Goal: Transaction & Acquisition: Purchase product/service

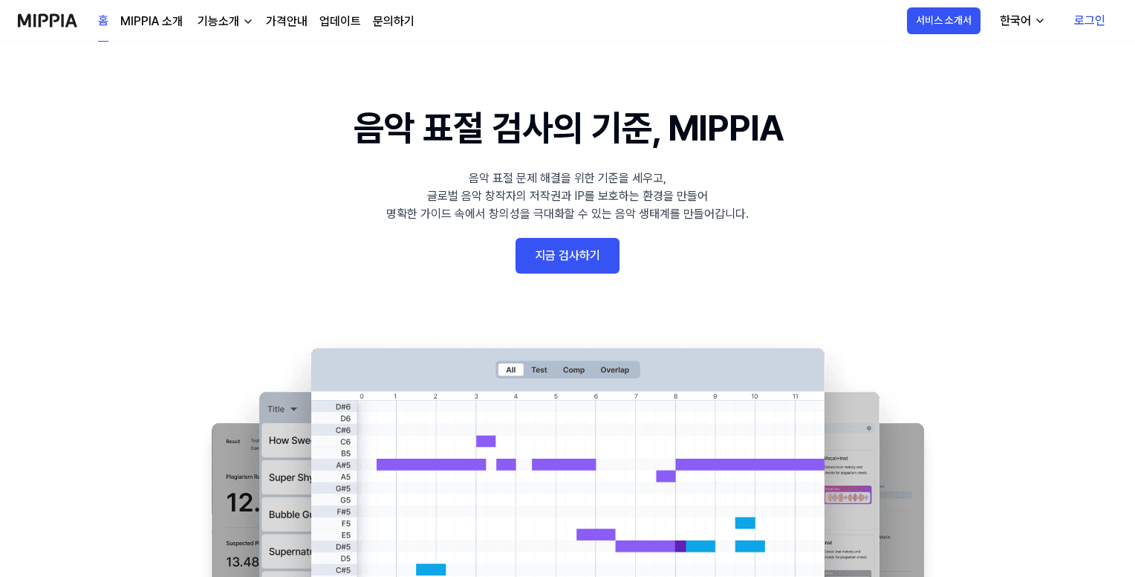
click at [562, 246] on link "지금 검사하기" at bounding box center [568, 256] width 104 height 36
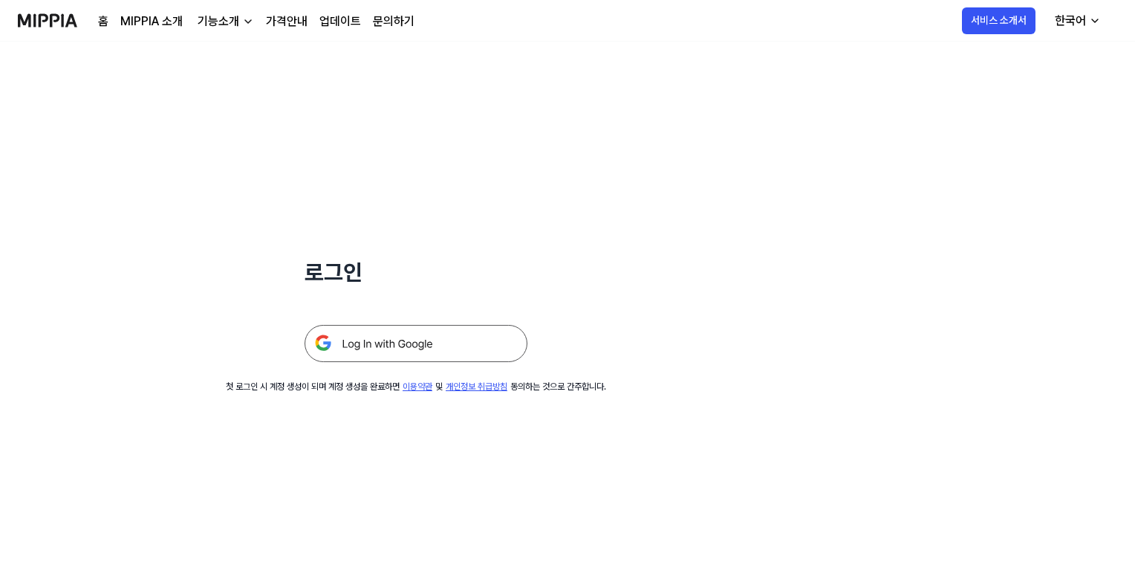
click at [436, 346] on img at bounding box center [416, 343] width 223 height 37
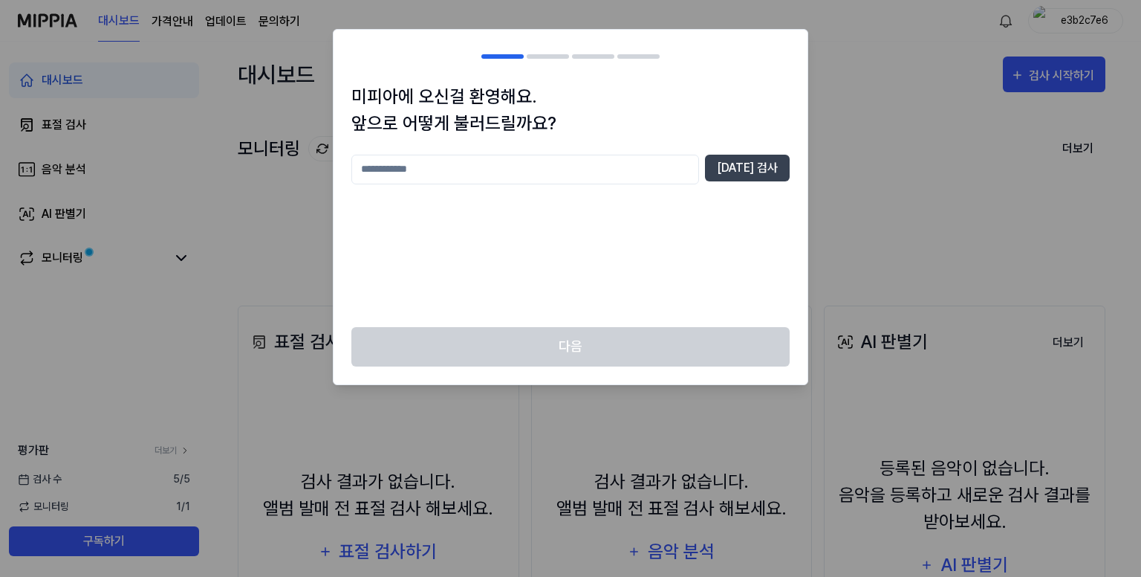
click at [568, 165] on input "text" at bounding box center [525, 170] width 348 height 30
type input "*"
type input "****"
click at [763, 175] on button "[DATE] 검사" at bounding box center [747, 168] width 85 height 27
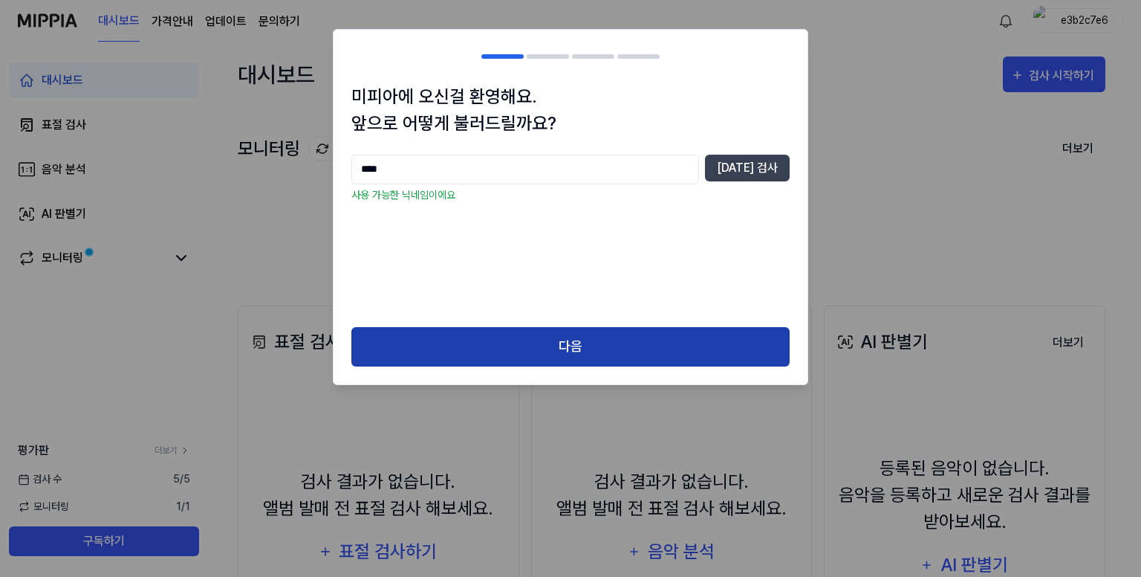
click at [568, 340] on button "다음" at bounding box center [570, 346] width 438 height 39
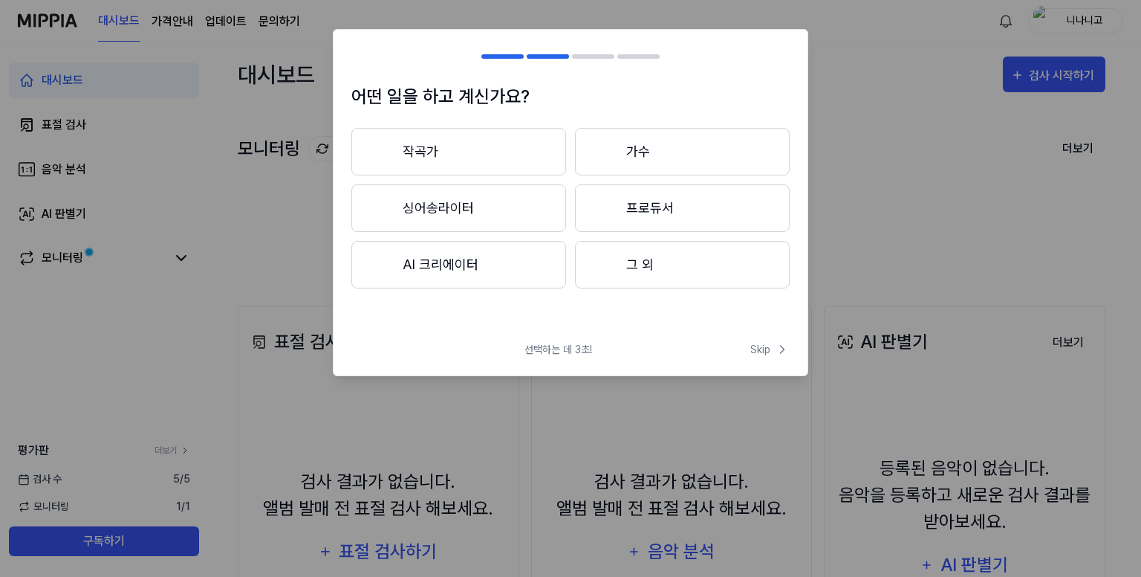
click at [519, 281] on button "AI 크리에이터" at bounding box center [458, 265] width 215 height 48
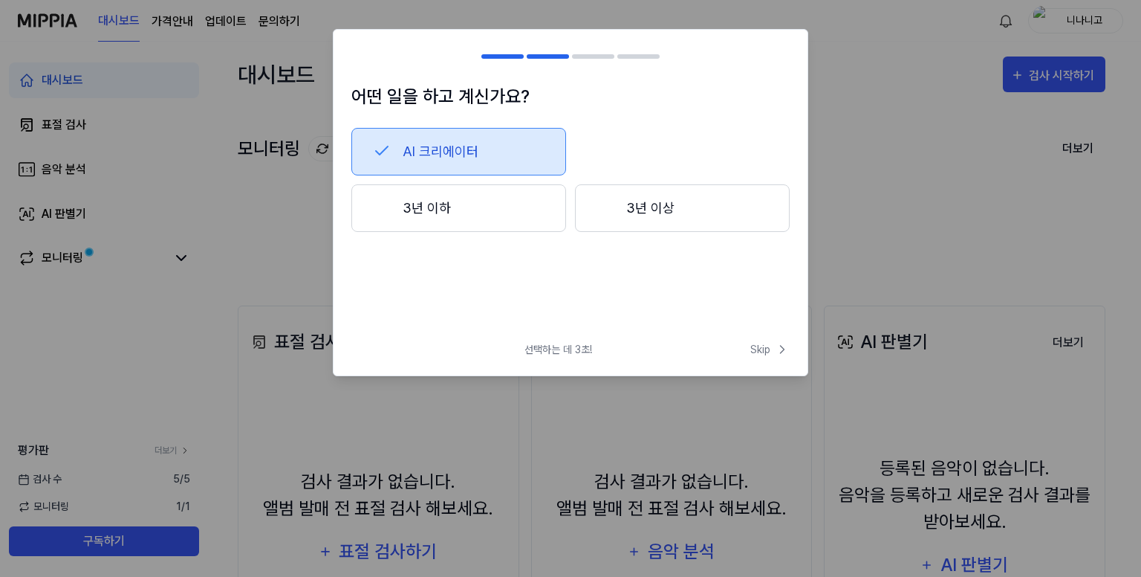
click at [529, 215] on button "3년 이하" at bounding box center [458, 208] width 215 height 48
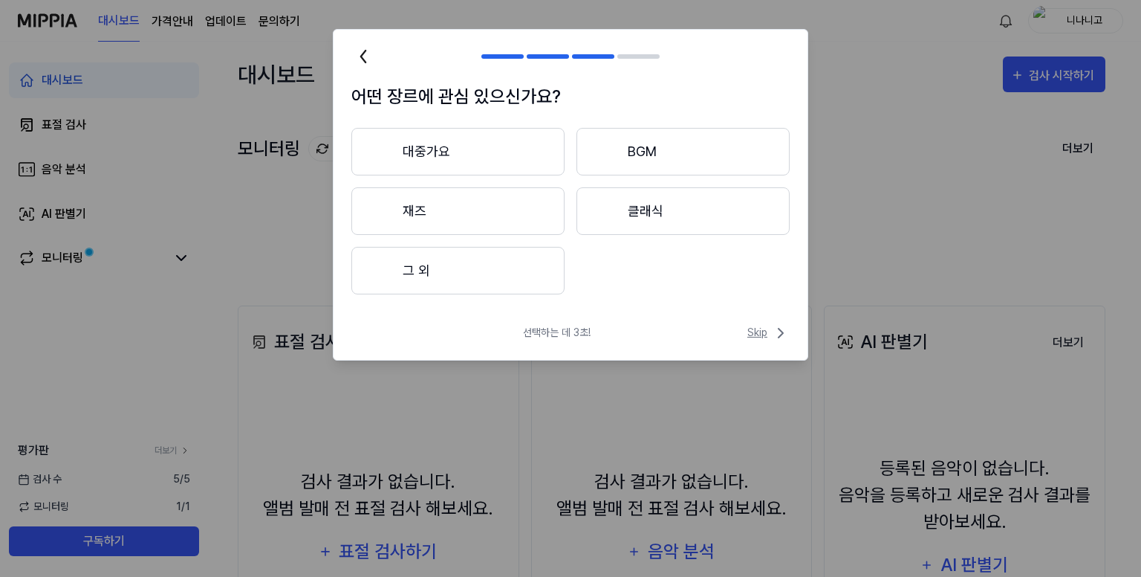
click at [784, 339] on icon at bounding box center [781, 333] width 18 height 18
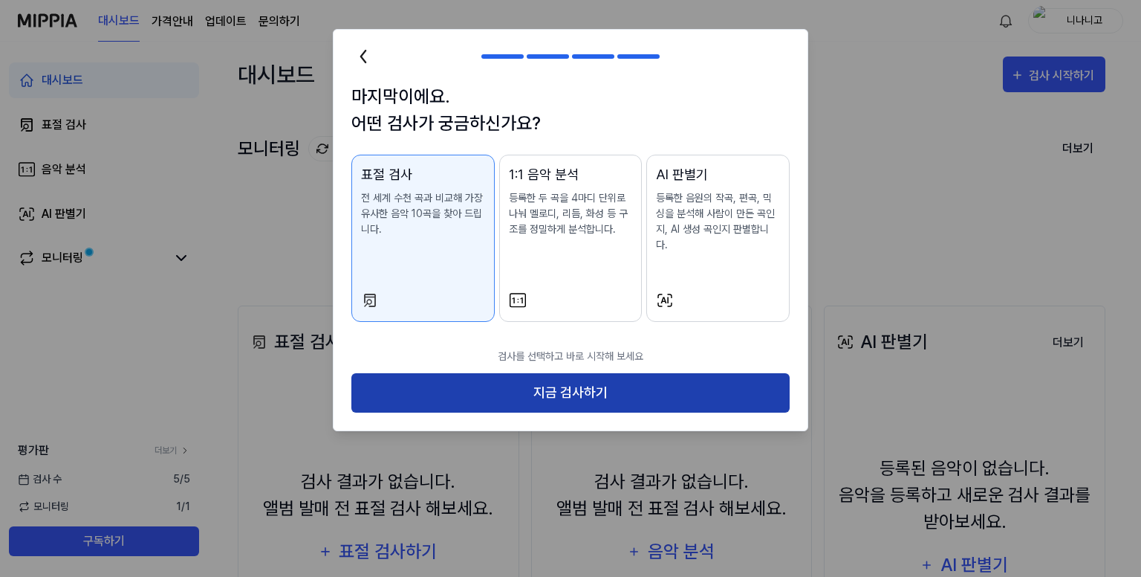
click at [615, 375] on button "지금 검사하기" at bounding box center [570, 392] width 438 height 39
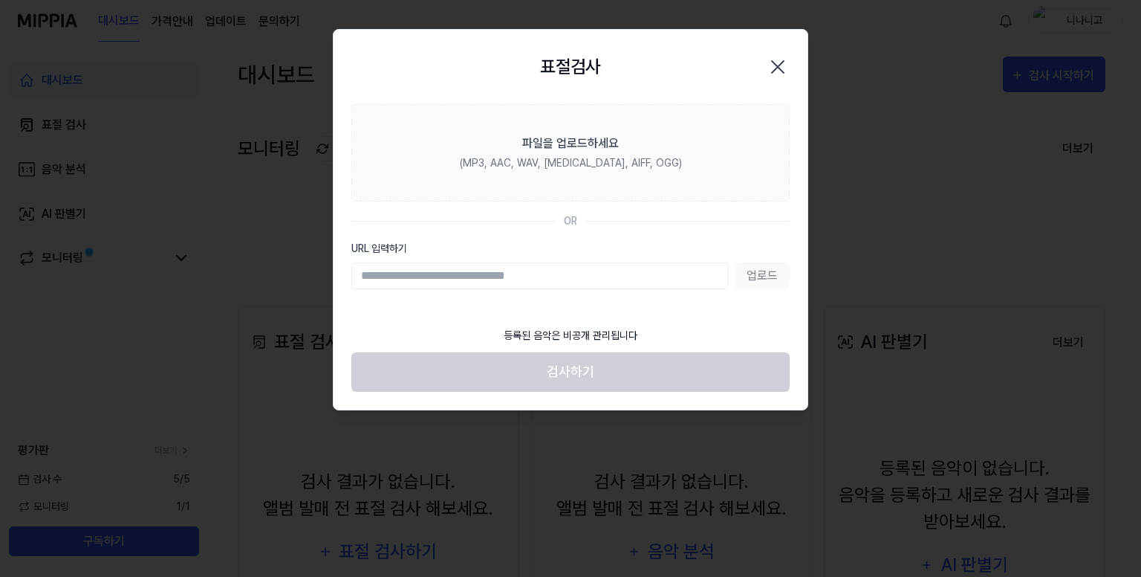
paste input "**********"
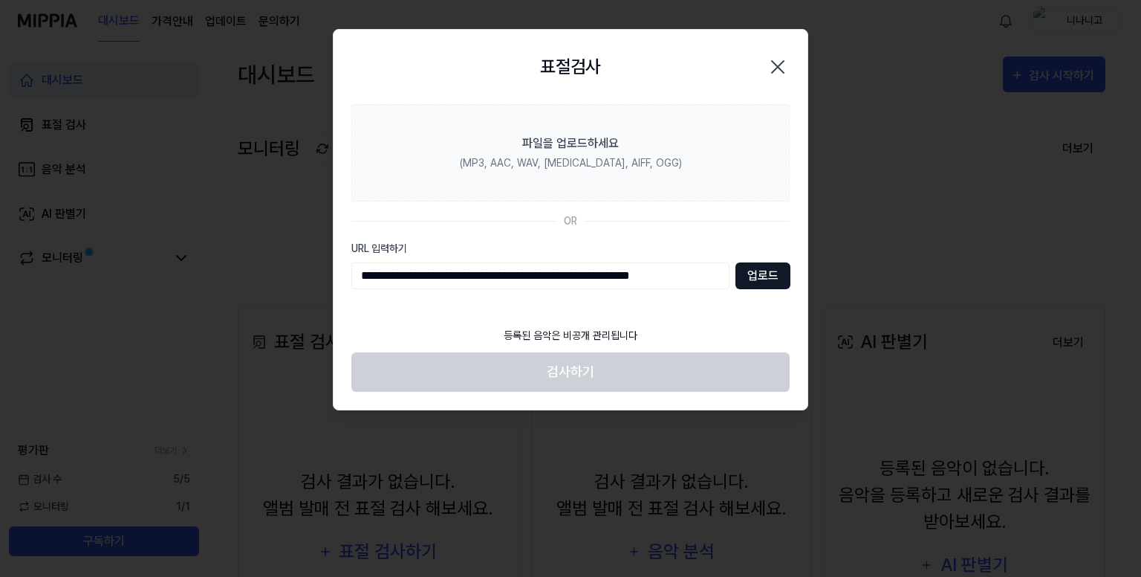
type input "**********"
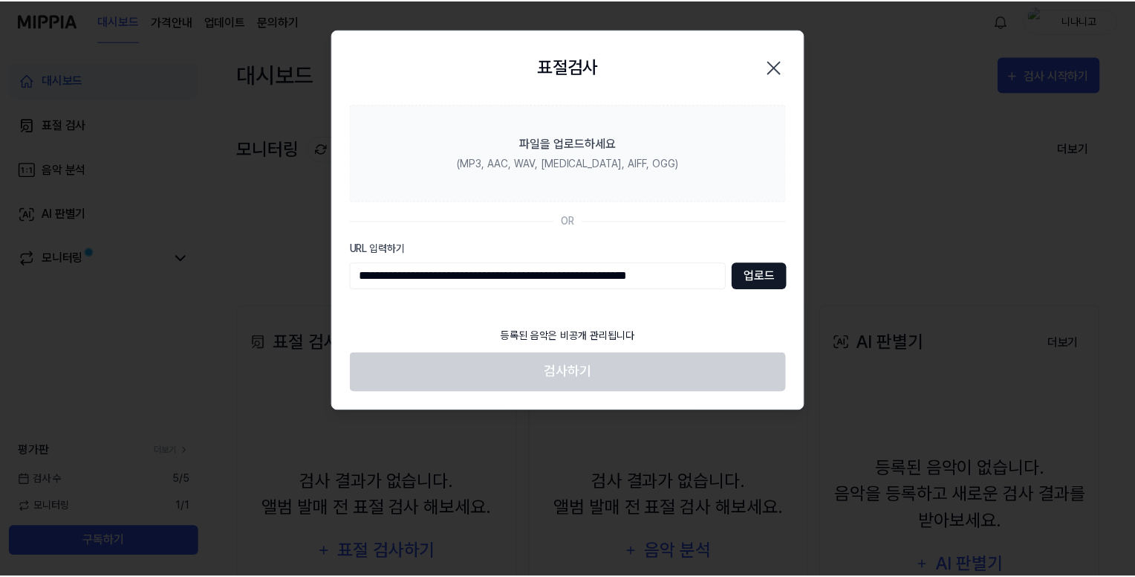
scroll to position [0, 0]
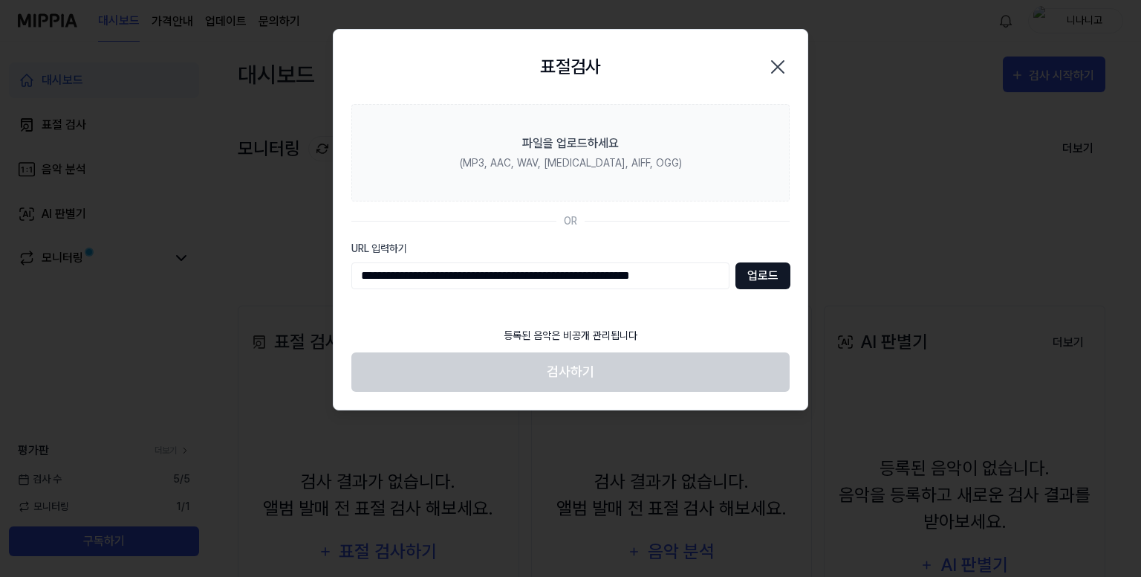
click at [762, 285] on button "업로드" at bounding box center [763, 275] width 55 height 27
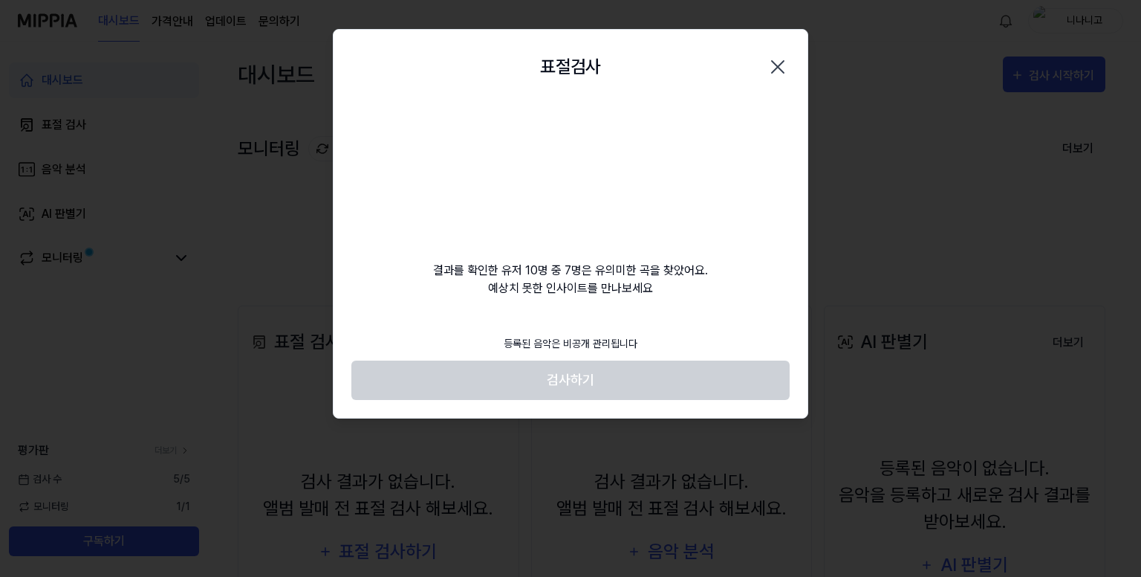
click at [580, 384] on footer "등록된 음악은 비공개 관리됩니다 검사하기" at bounding box center [570, 363] width 438 height 73
drag, startPoint x: 580, startPoint y: 384, endPoint x: 586, endPoint y: 375, distance: 10.3
click at [580, 382] on footer "등록된 음악은 비공개 관리됩니다 검사하기" at bounding box center [570, 363] width 438 height 73
click at [586, 375] on footer "등록된 음악은 비공개 관리됩니다 검사하기" at bounding box center [570, 363] width 438 height 73
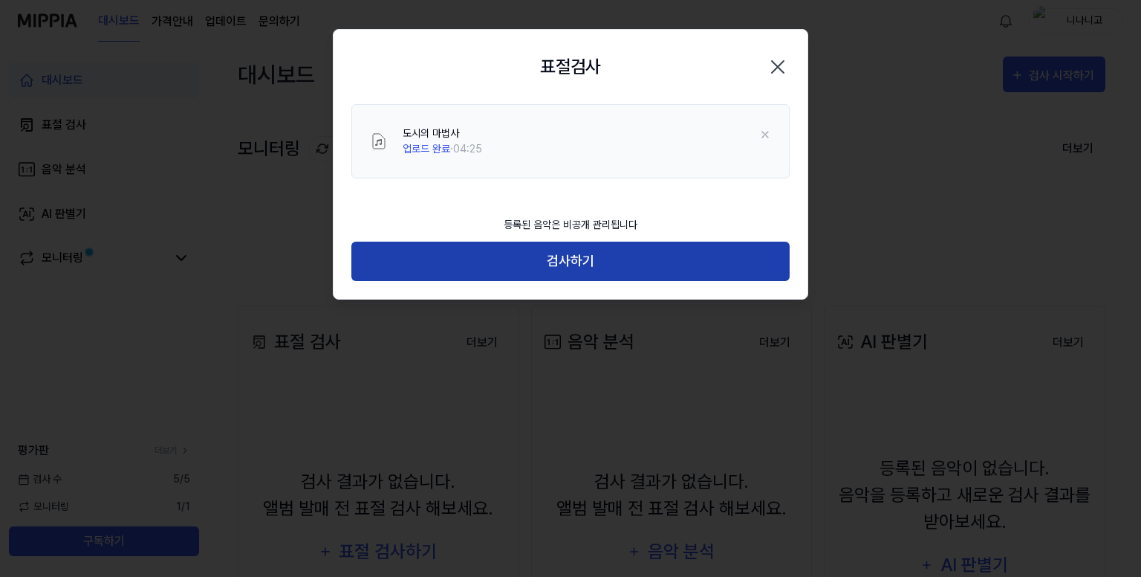
click at [591, 269] on button "검사하기" at bounding box center [570, 260] width 438 height 39
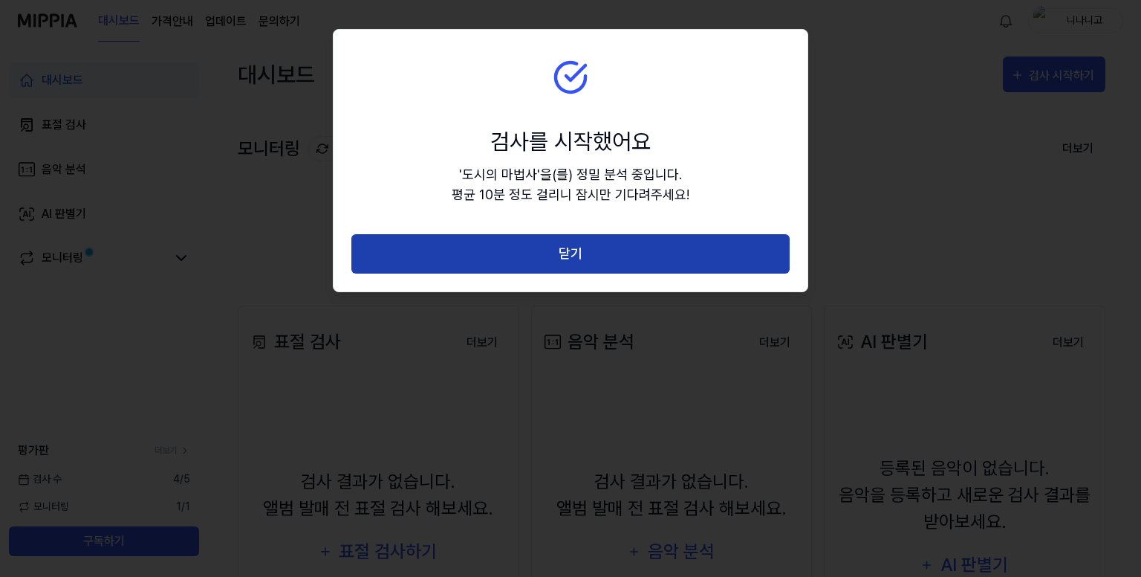
click at [597, 262] on button "닫기" at bounding box center [570, 253] width 438 height 39
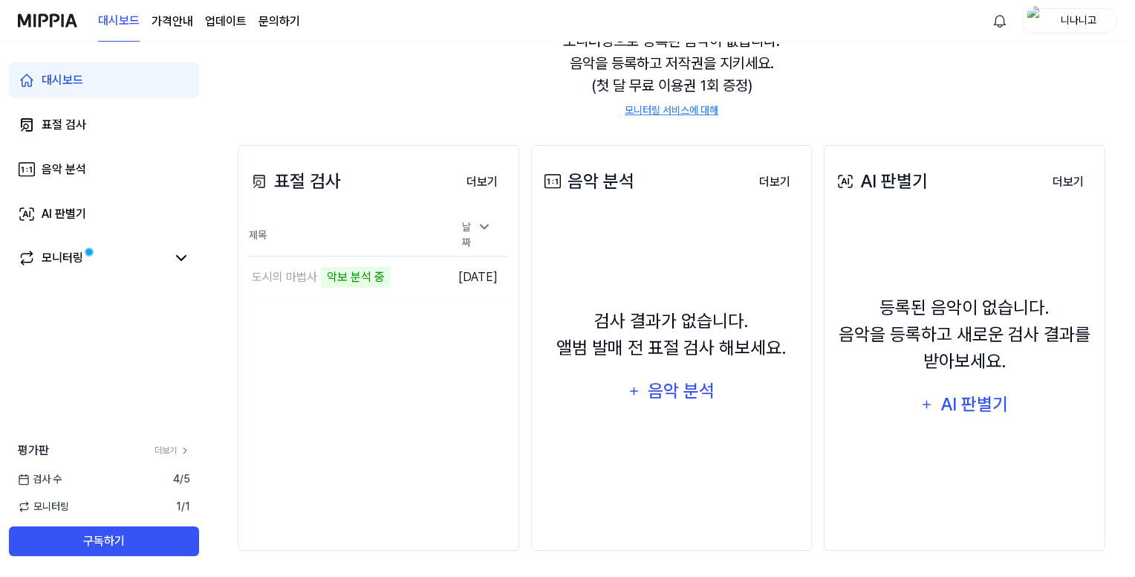
scroll to position [163, 0]
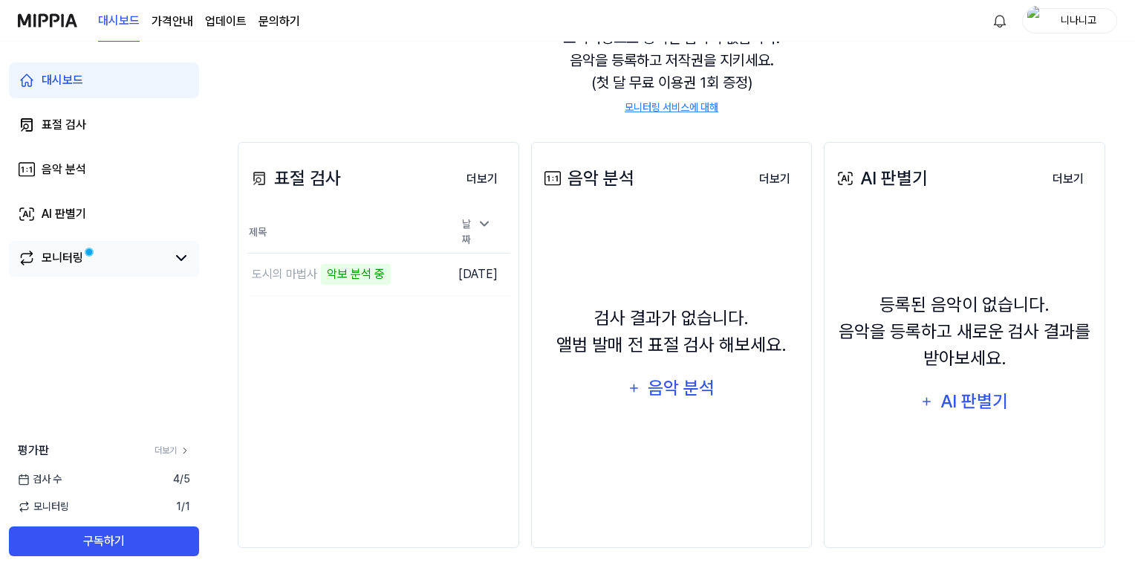
click at [171, 257] on div "모니터링" at bounding box center [104, 258] width 172 height 18
click at [181, 259] on icon at bounding box center [181, 258] width 9 height 4
click at [181, 259] on icon at bounding box center [181, 258] width 18 height 18
click at [397, 262] on td "도시의 마법사 악보 분석 중 이동하기" at bounding box center [345, 274] width 197 height 42
click at [485, 231] on icon at bounding box center [484, 223] width 15 height 15
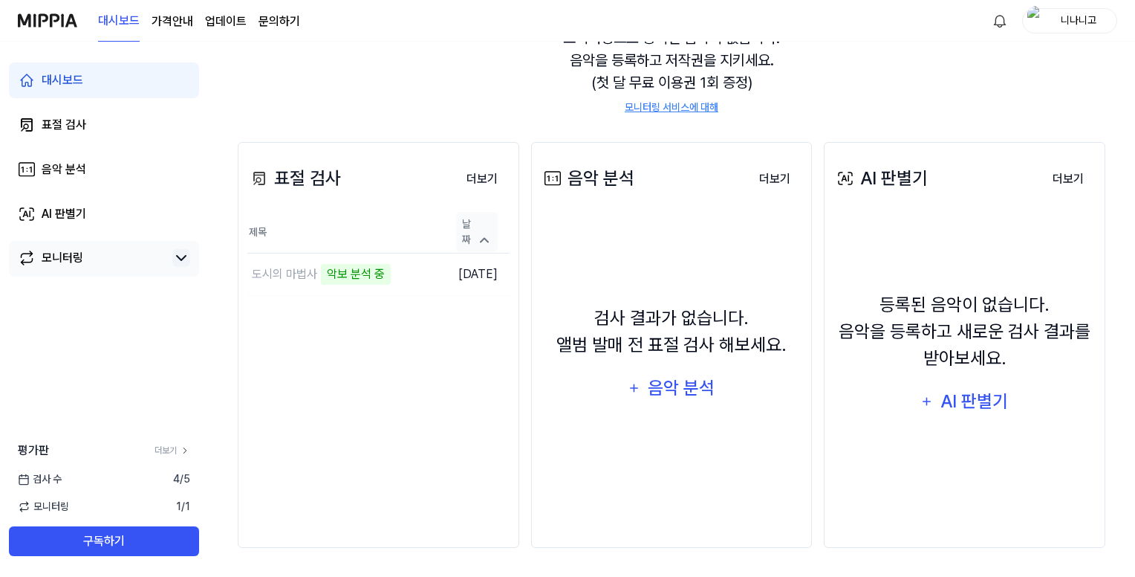
click at [485, 233] on icon at bounding box center [484, 240] width 15 height 15
click at [282, 257] on div "도시의 마법사" at bounding box center [315, 274] width 136 height 42
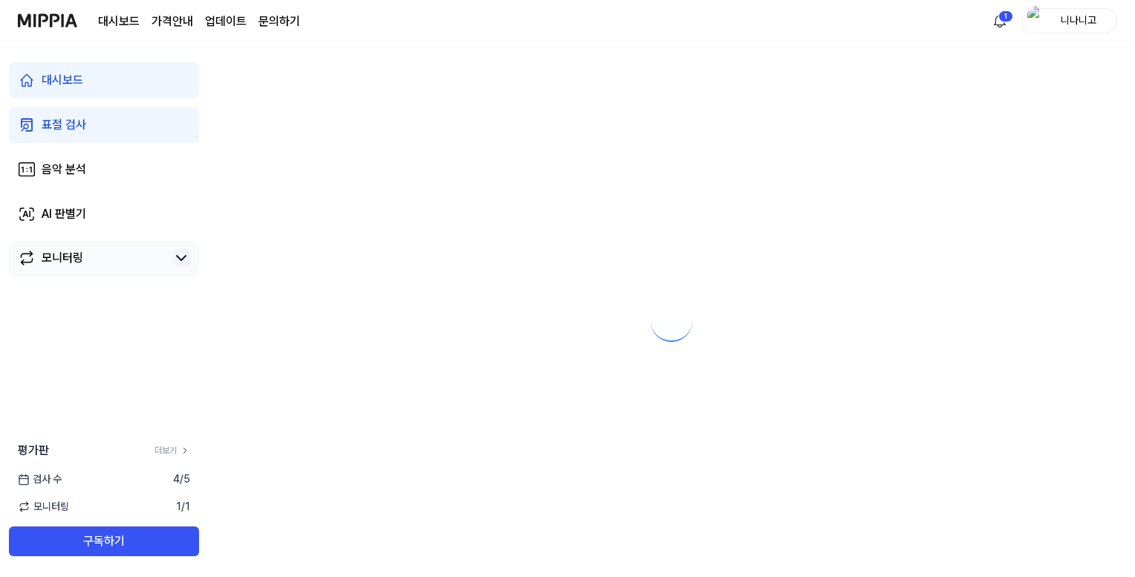
scroll to position [0, 0]
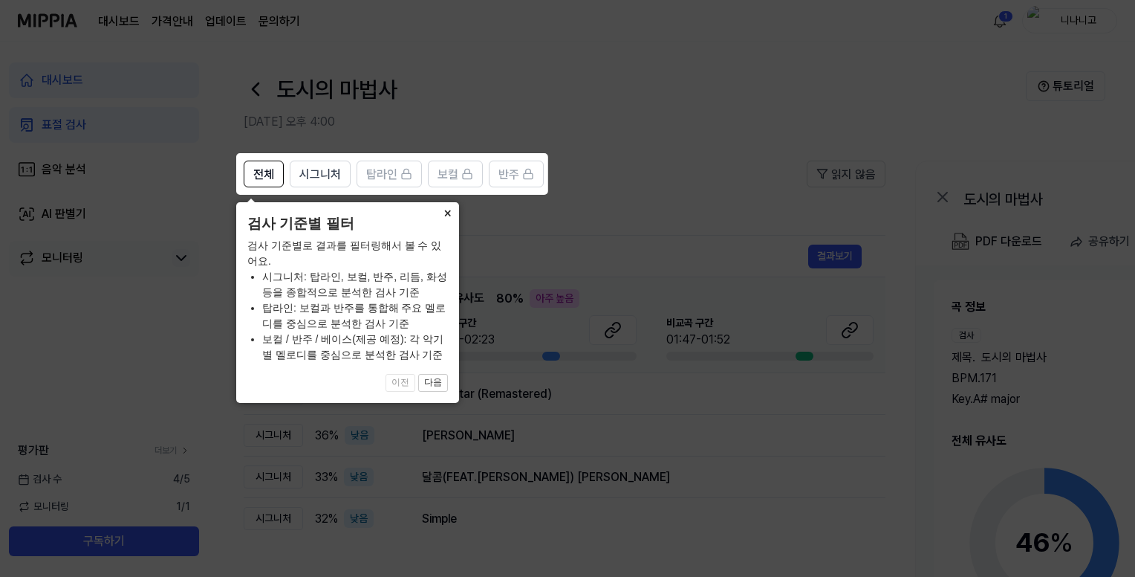
click at [449, 214] on button "×" at bounding box center [447, 212] width 24 height 21
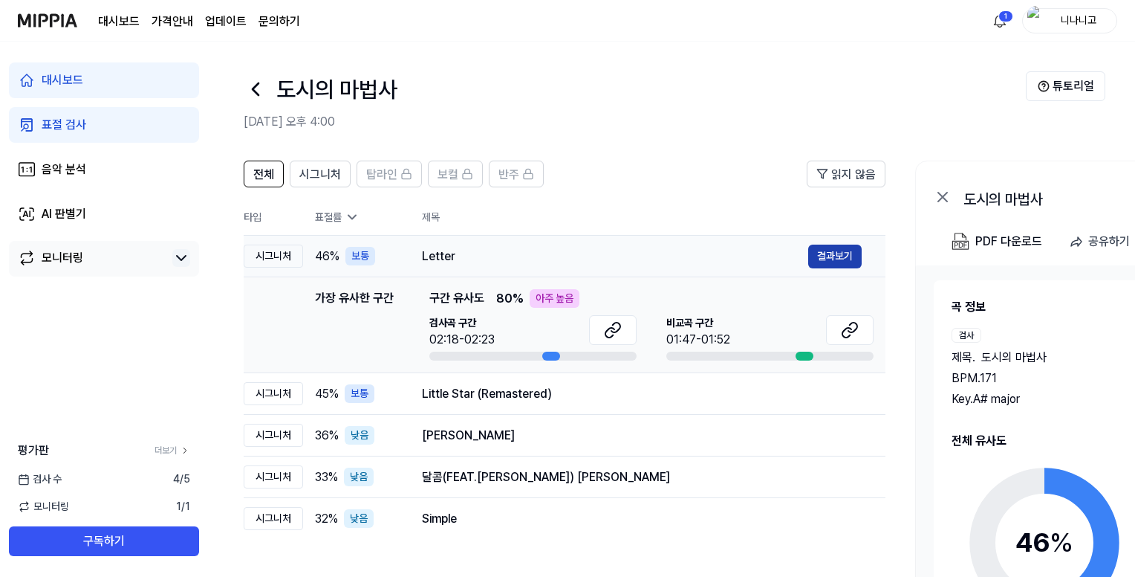
click at [837, 250] on button "결과보기" at bounding box center [834, 256] width 53 height 24
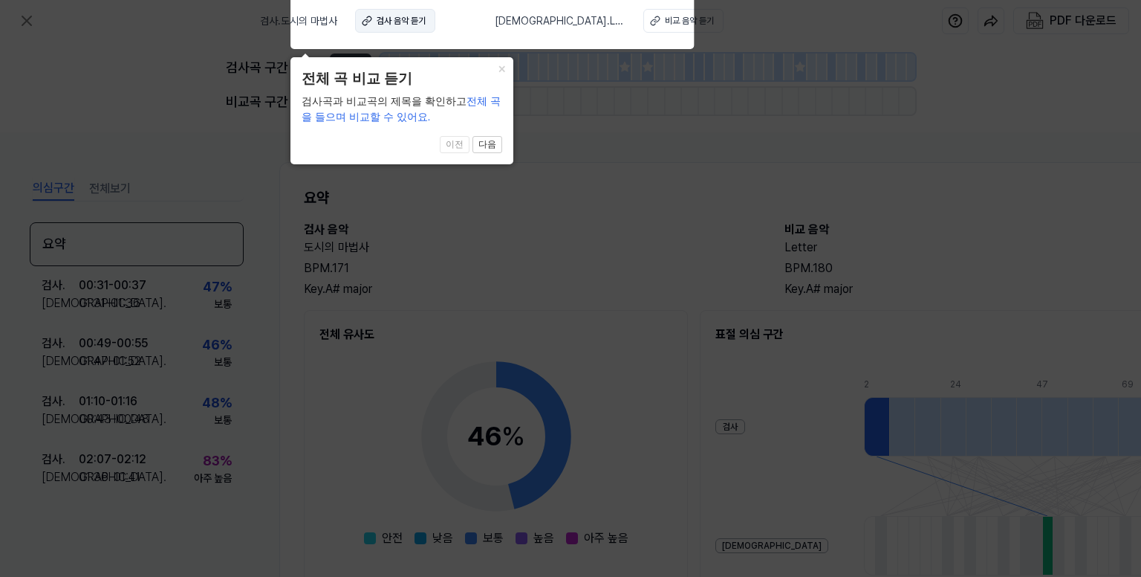
click at [426, 19] on div "검사 음악 듣기" at bounding box center [401, 20] width 49 height 13
click at [665, 25] on div "비교 음악 듣기" at bounding box center [689, 20] width 49 height 13
click at [554, 263] on icon at bounding box center [570, 285] width 1141 height 584
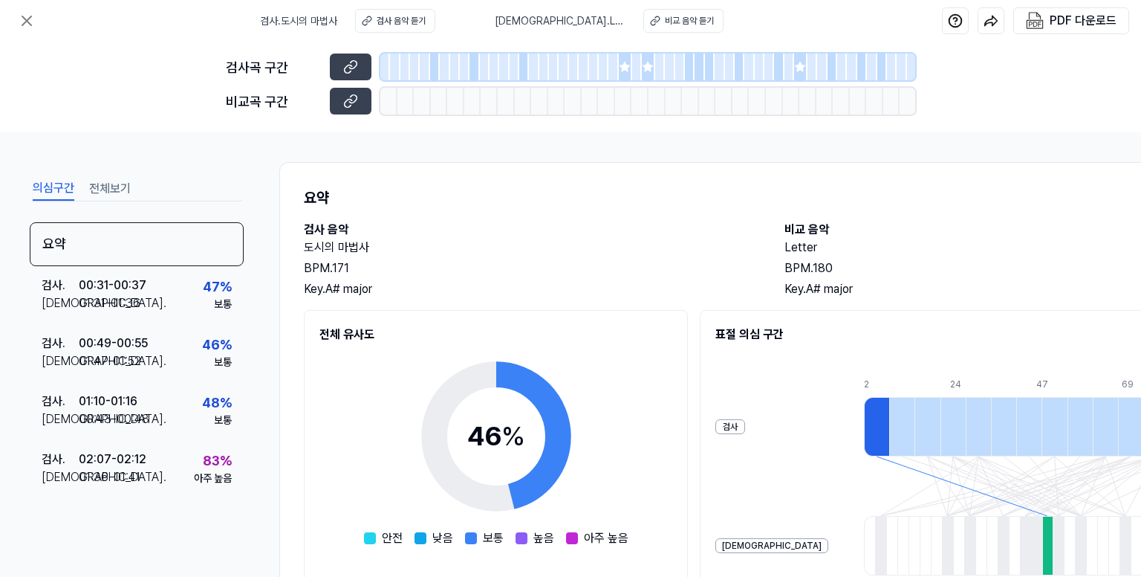
scroll to position [219, 0]
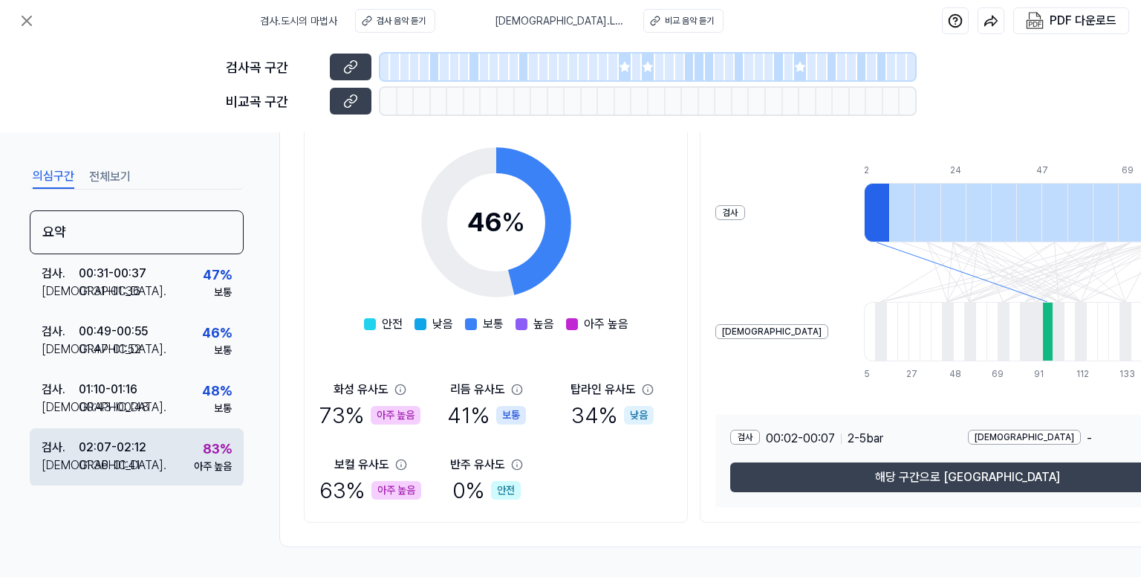
click at [218, 450] on div "83 %" at bounding box center [217, 448] width 29 height 20
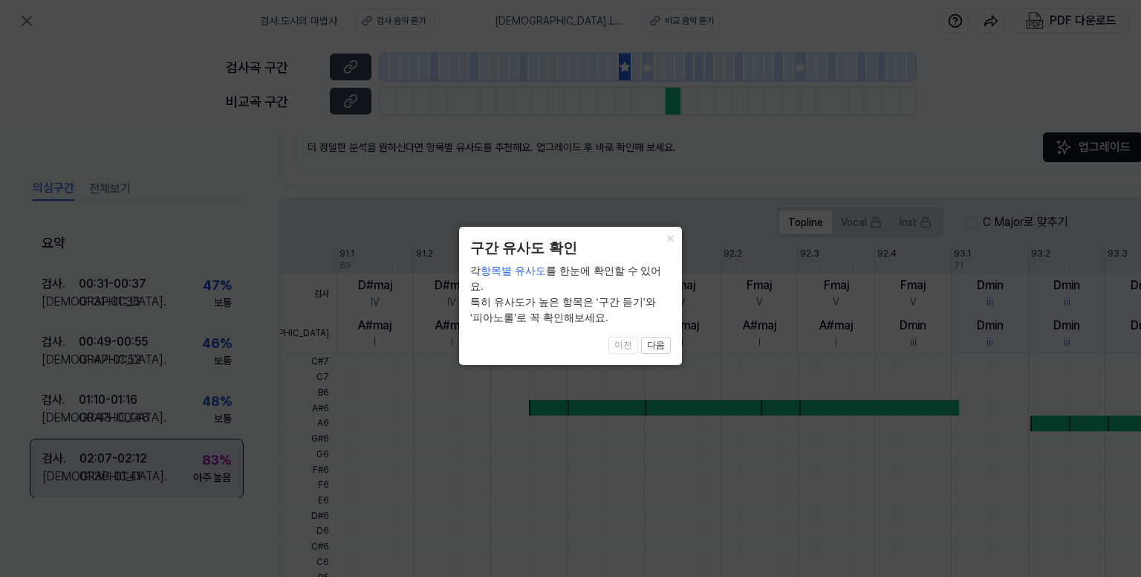
scroll to position [447, 0]
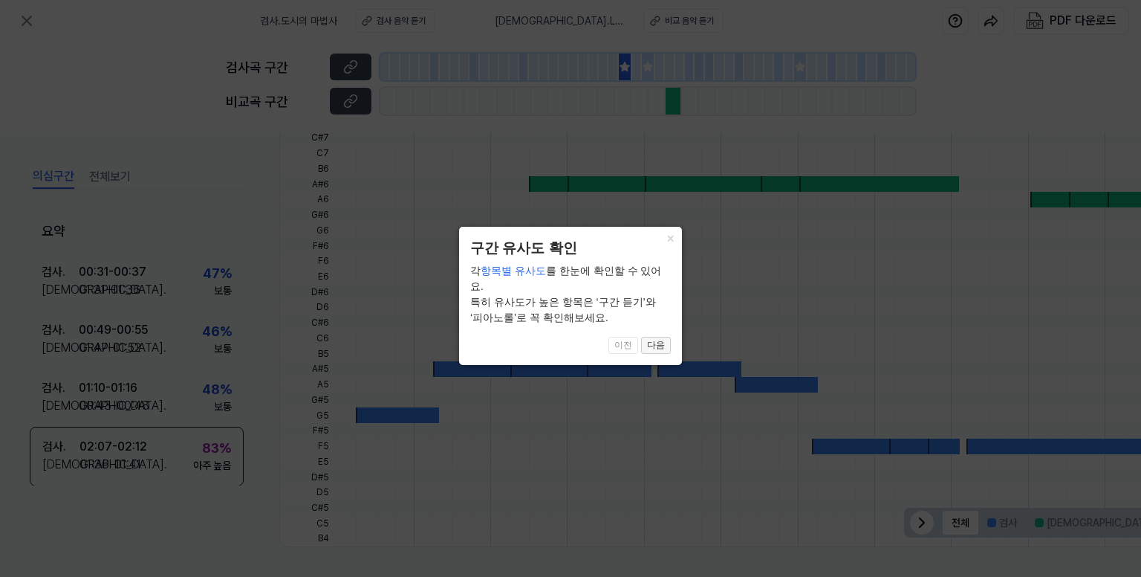
click at [669, 337] on button "다음" at bounding box center [656, 346] width 30 height 18
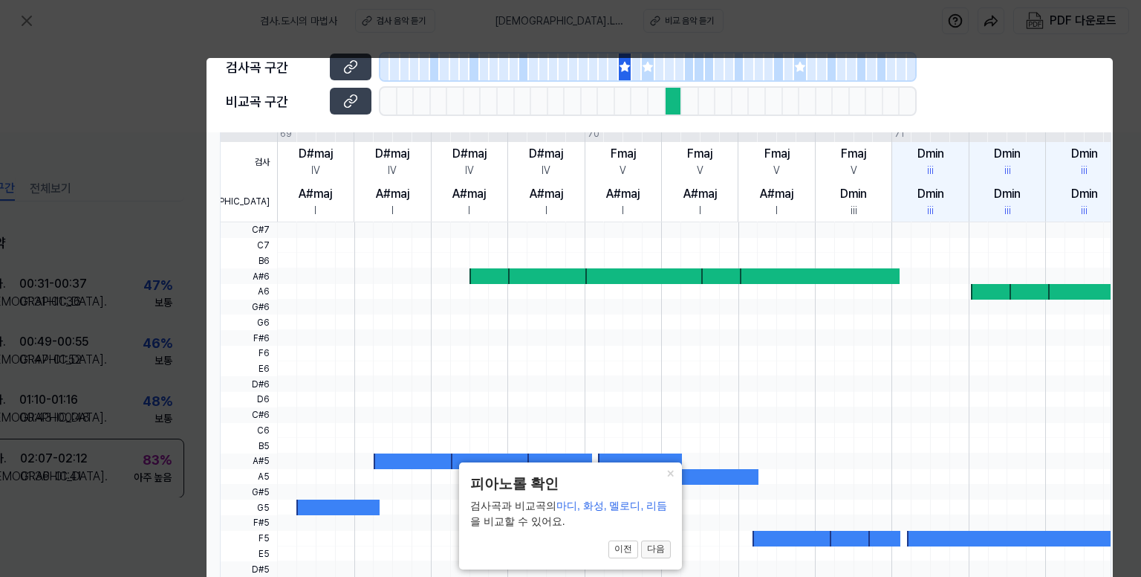
click at [657, 543] on button "다음" at bounding box center [656, 549] width 30 height 18
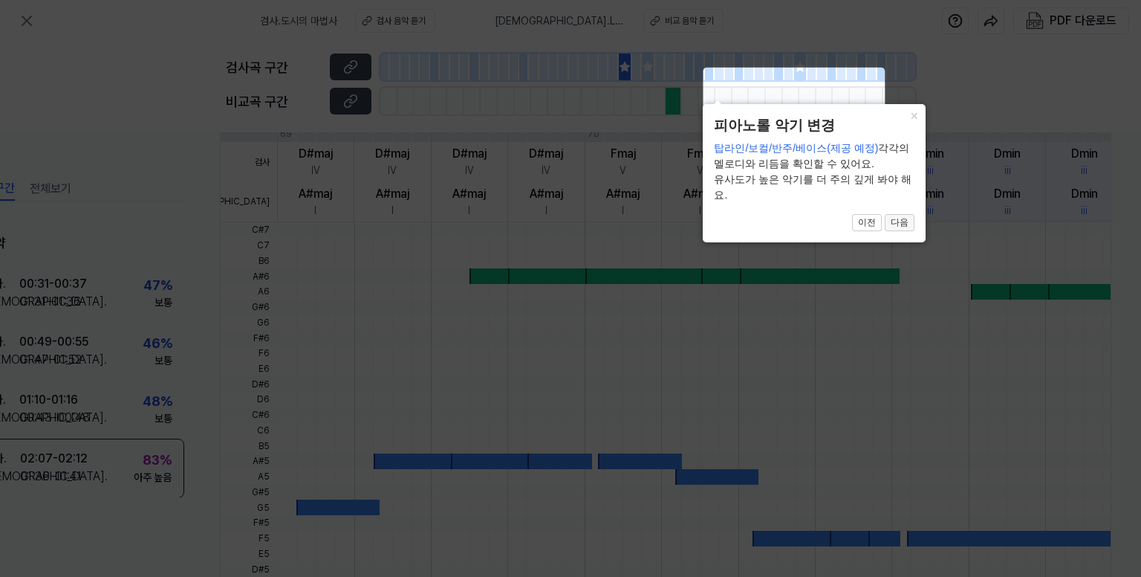
click at [894, 221] on button "다음" at bounding box center [900, 223] width 30 height 18
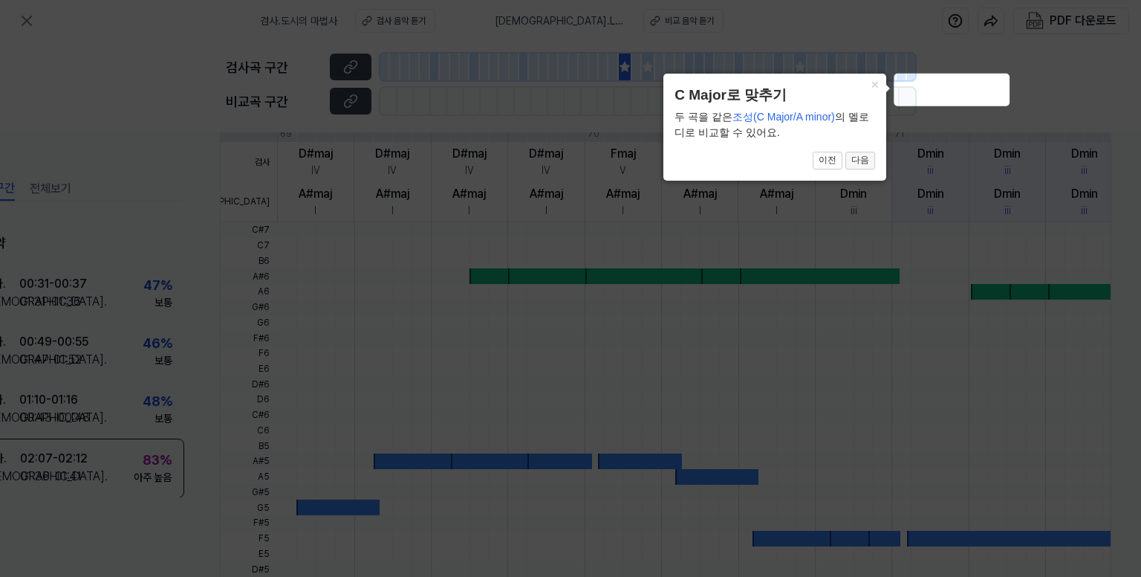
click at [871, 162] on button "다음" at bounding box center [861, 161] width 30 height 18
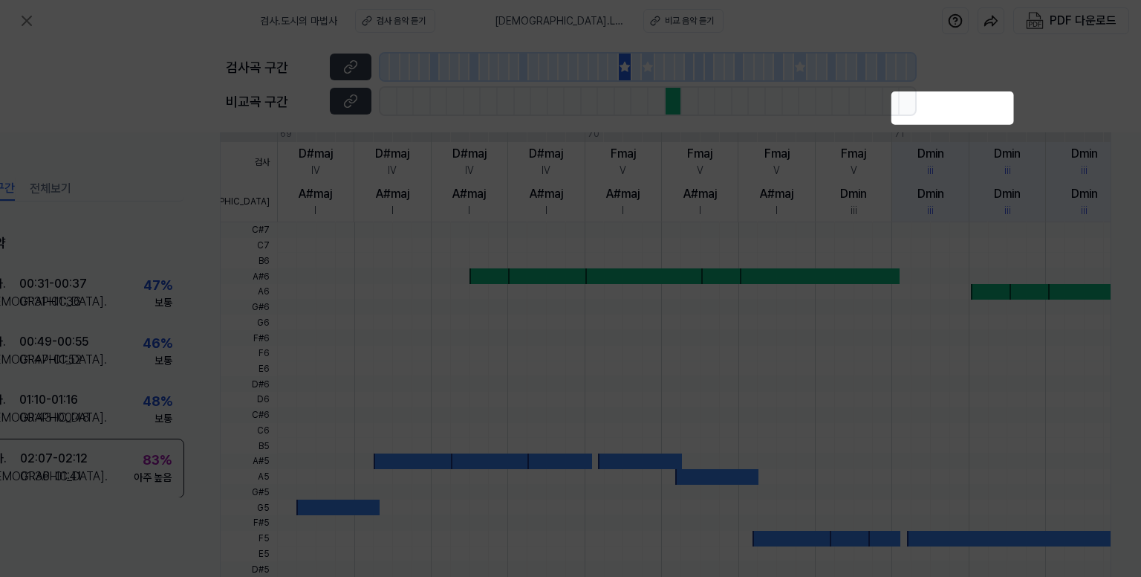
scroll to position [447, 65]
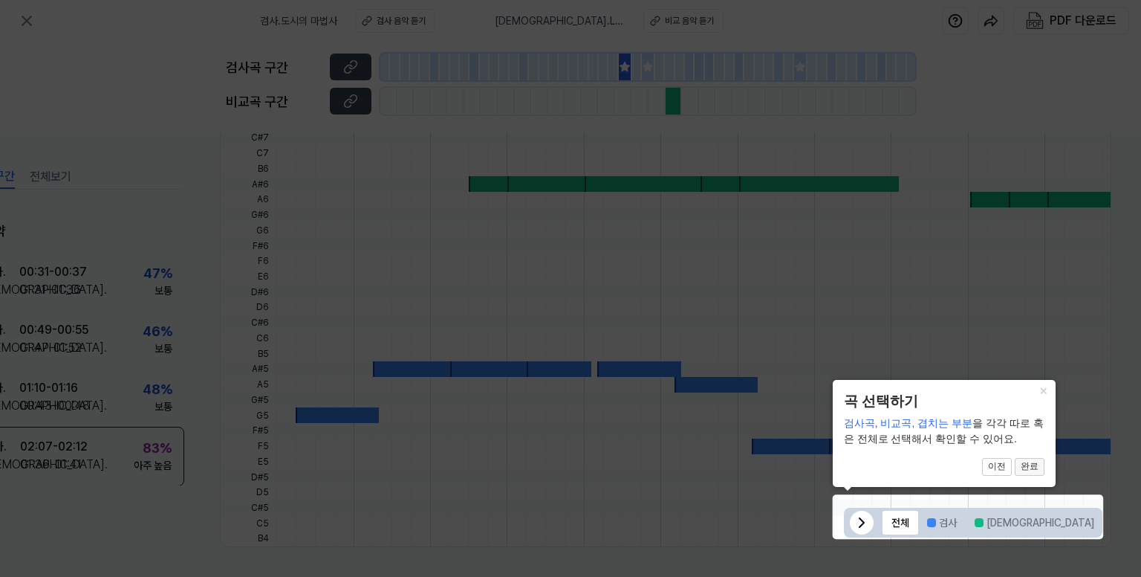
click at [1033, 466] on button "완료" at bounding box center [1030, 467] width 30 height 18
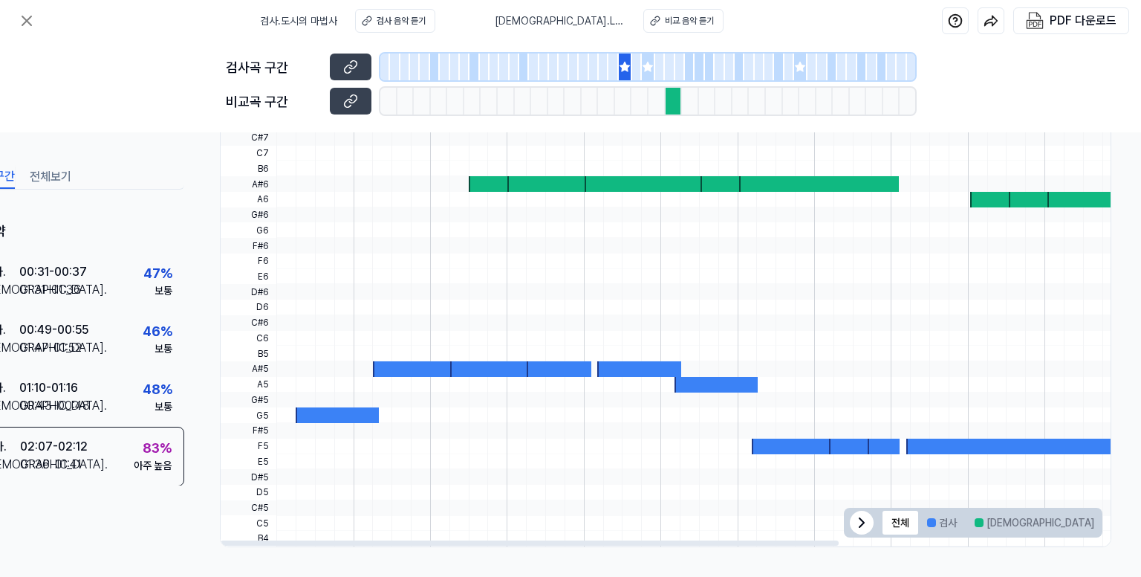
click at [853, 518] on icon at bounding box center [862, 522] width 18 height 18
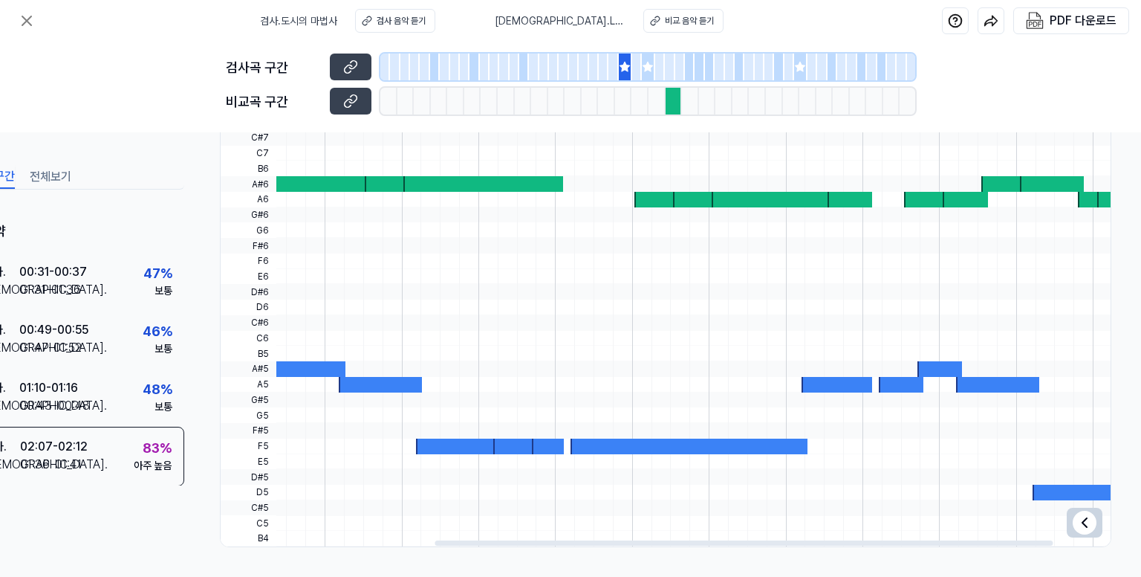
drag, startPoint x: 906, startPoint y: 358, endPoint x: 462, endPoint y: 376, distance: 443.9
click at [464, 130] on div at bounding box center [554, 130] width 1227 height 0
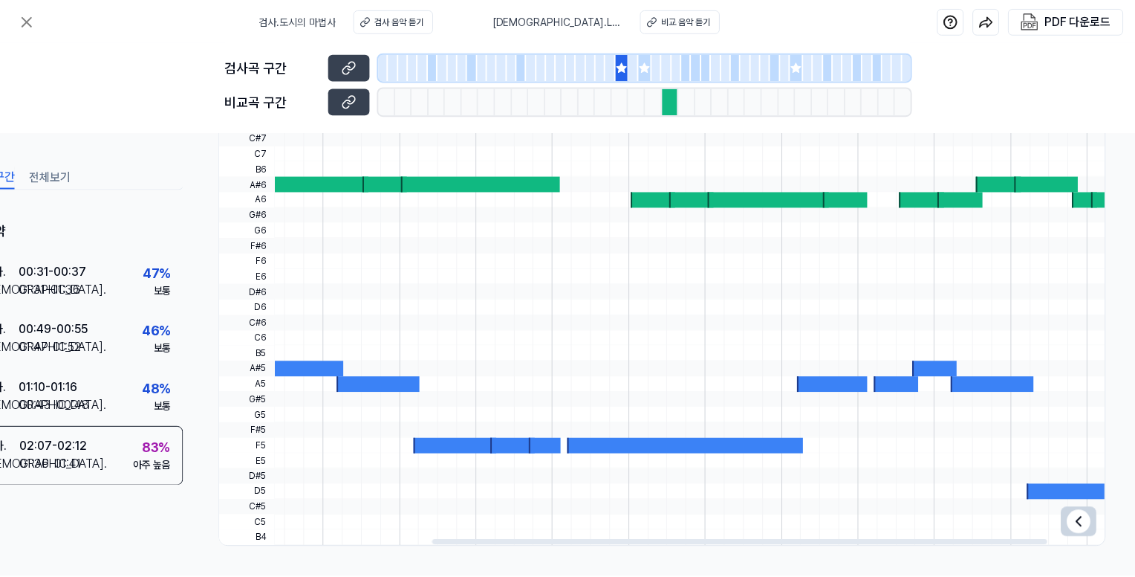
scroll to position [0, 392]
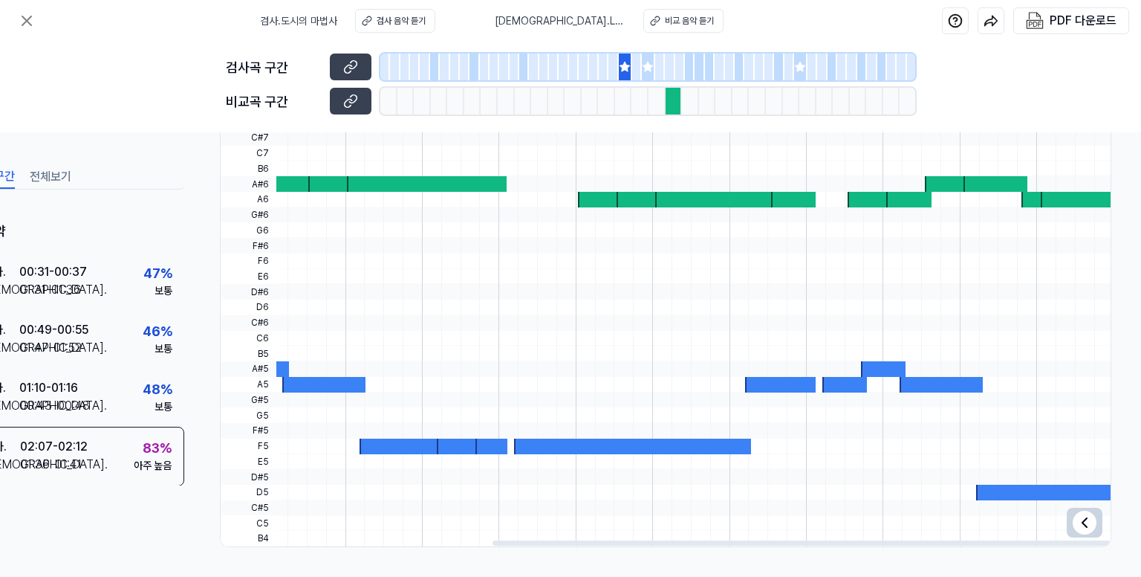
drag, startPoint x: 959, startPoint y: 357, endPoint x: 444, endPoint y: 396, distance: 517.1
click at [444, 130] on div at bounding box center [497, 130] width 1227 height 0
drag, startPoint x: 918, startPoint y: 255, endPoint x: 366, endPoint y: 283, distance: 552.8
click at [366, 130] on div at bounding box center [497, 130] width 1227 height 0
drag, startPoint x: 802, startPoint y: 230, endPoint x: 500, endPoint y: 199, distance: 304.0
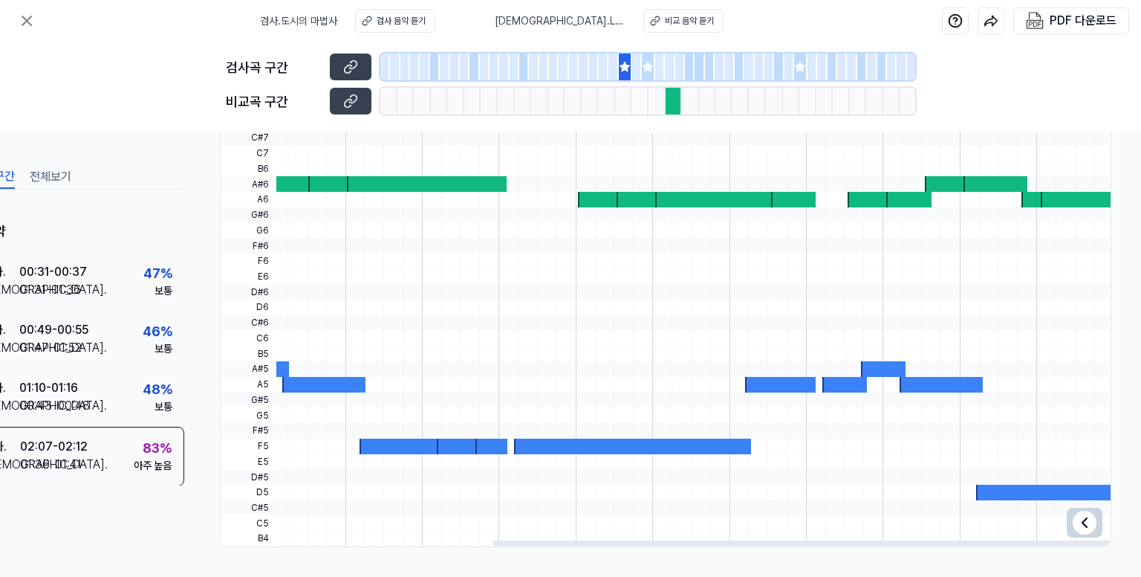
click at [463, 130] on div at bounding box center [497, 130] width 1227 height 0
click at [628, 61] on icon at bounding box center [625, 67] width 12 height 12
click at [627, 65] on icon at bounding box center [625, 67] width 10 height 10
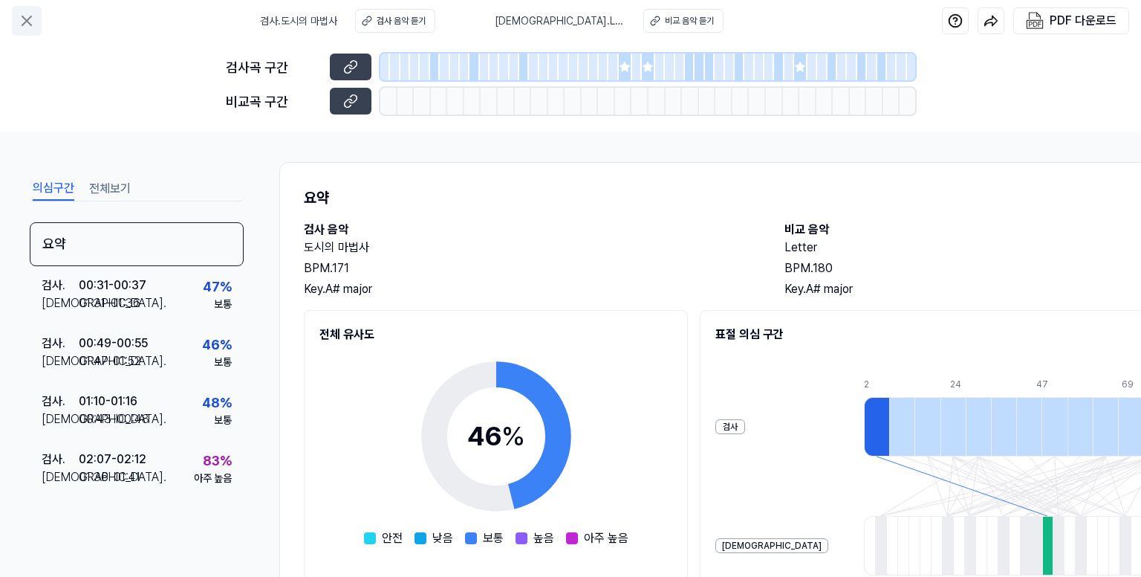
click at [27, 16] on icon at bounding box center [27, 21] width 18 height 18
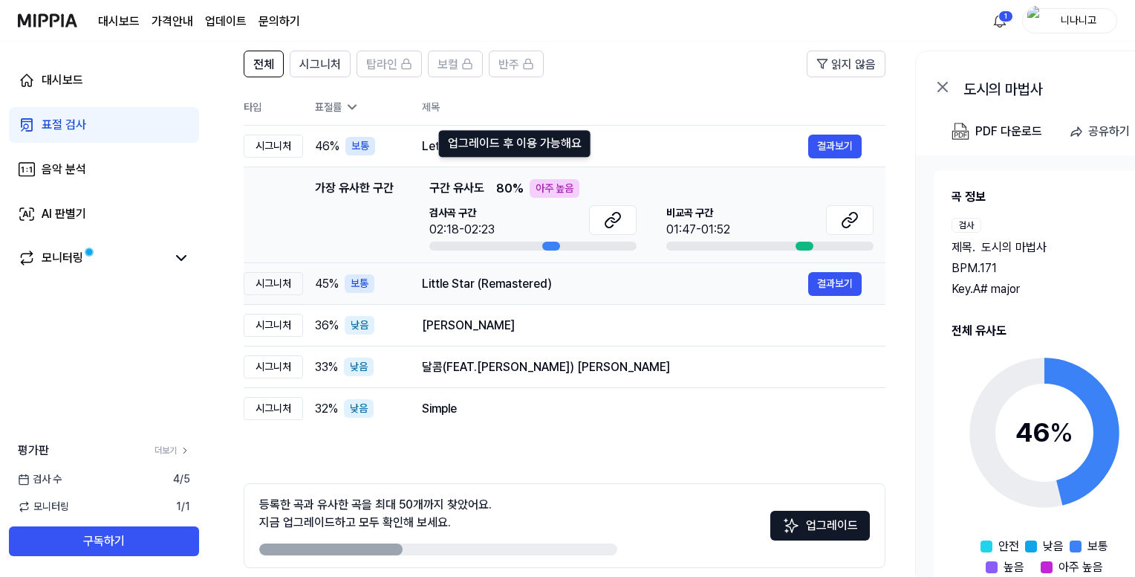
scroll to position [172, 0]
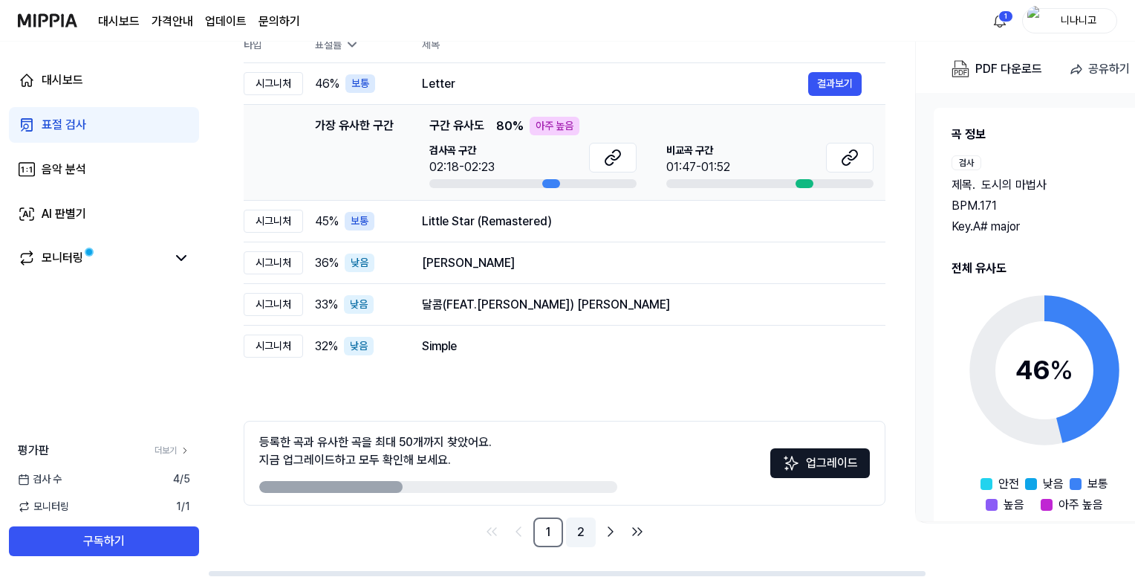
click at [575, 539] on link "2" at bounding box center [581, 532] width 30 height 30
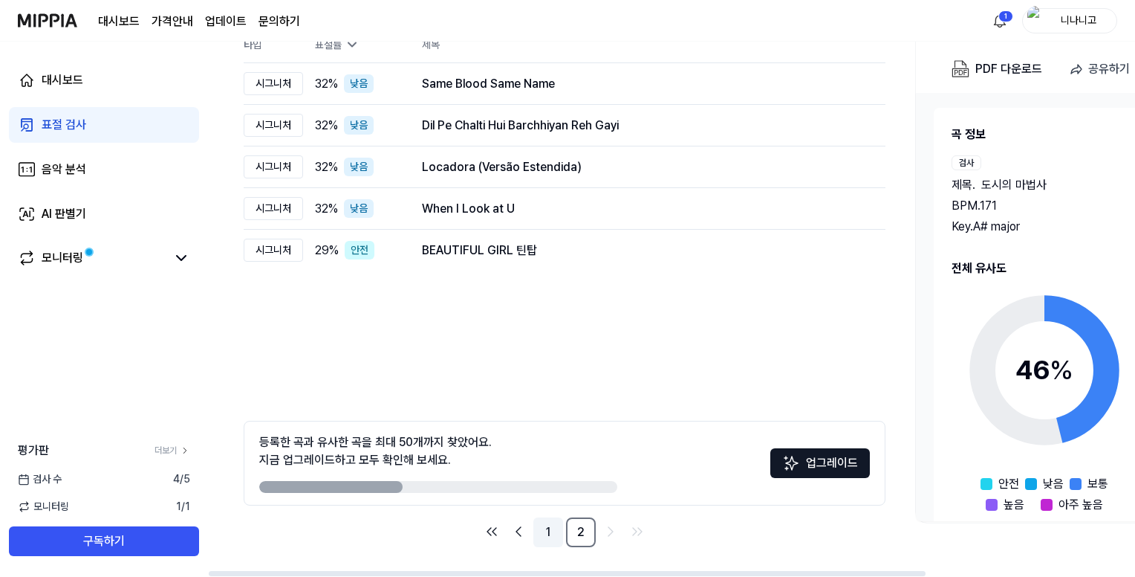
click at [538, 536] on link "1" at bounding box center [548, 532] width 30 height 30
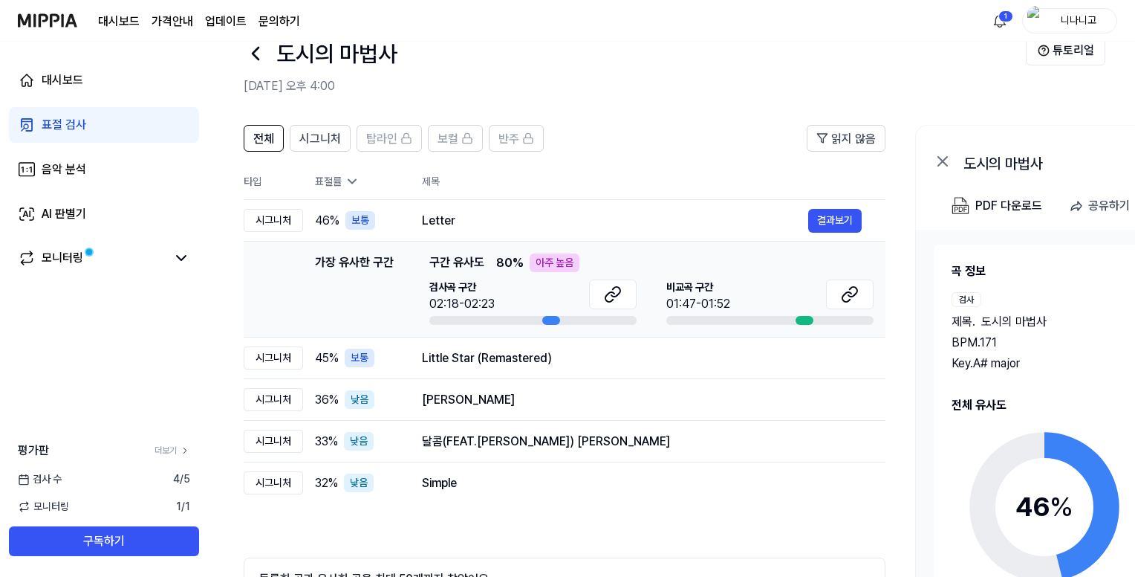
scroll to position [0, 0]
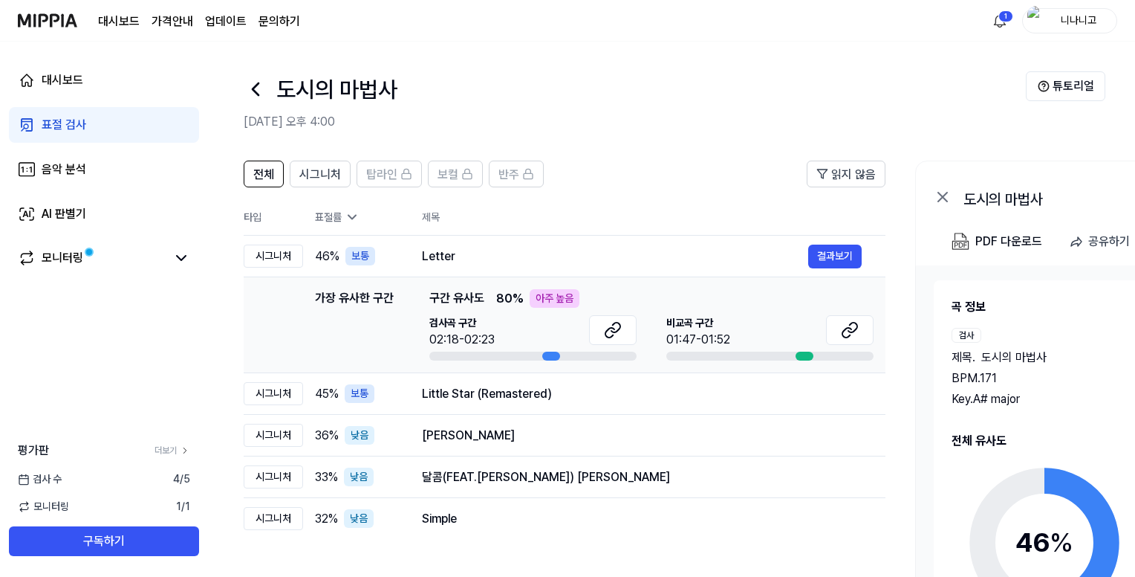
click at [342, 217] on div "표절률" at bounding box center [356, 218] width 83 height 16
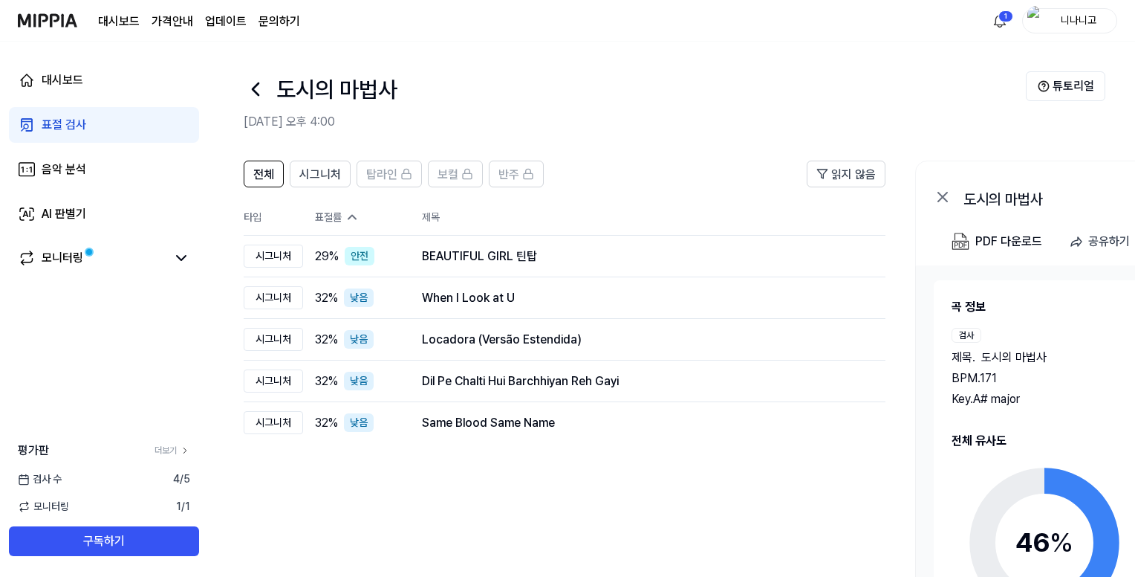
click at [342, 217] on div "표절률" at bounding box center [356, 218] width 83 height 16
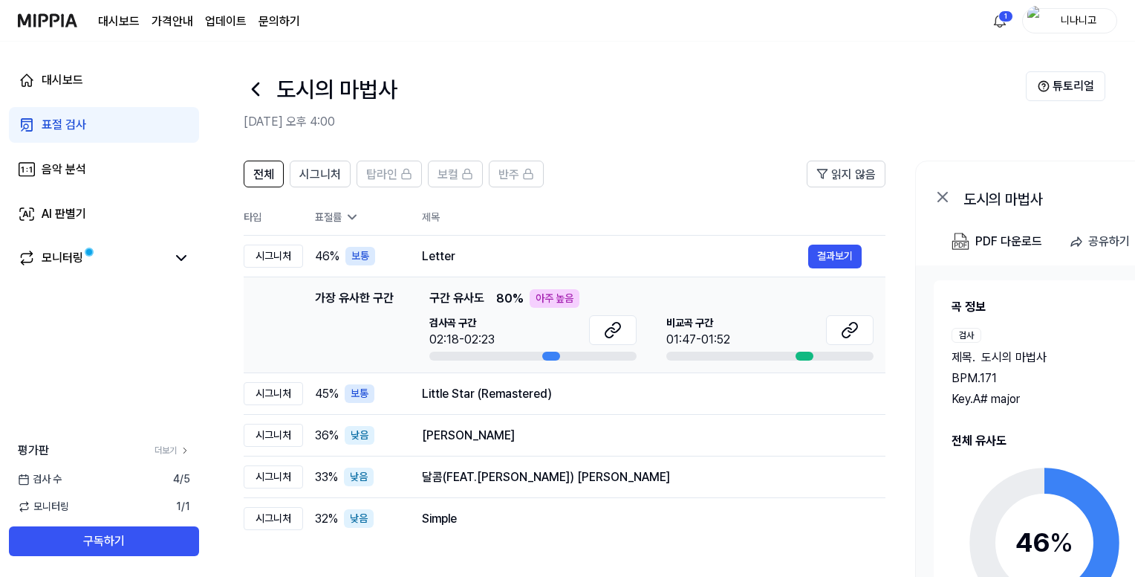
click at [348, 215] on icon at bounding box center [352, 217] width 15 height 15
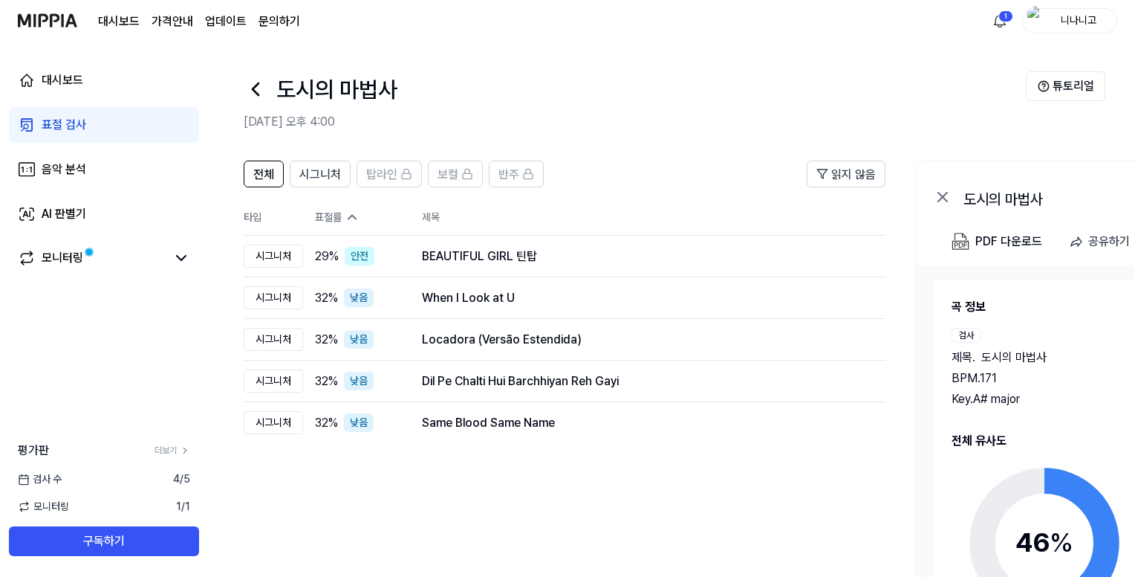
click at [348, 215] on icon at bounding box center [352, 217] width 15 height 15
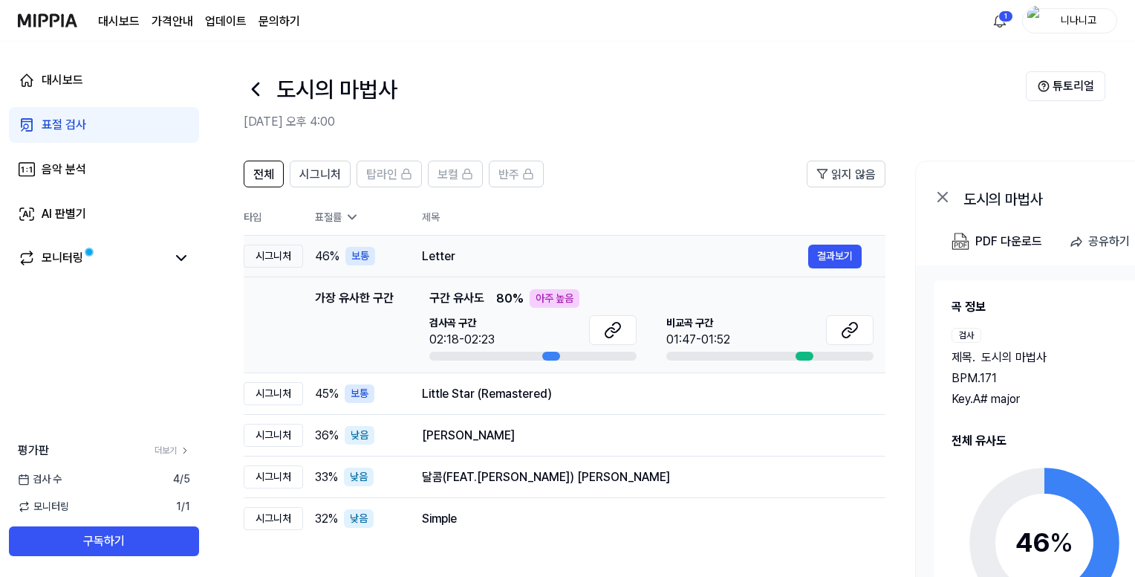
click at [624, 264] on div "Letter" at bounding box center [615, 256] width 386 height 18
click at [189, 261] on icon at bounding box center [181, 258] width 18 height 18
click at [145, 218] on link "AI 판별기" at bounding box center [104, 214] width 190 height 36
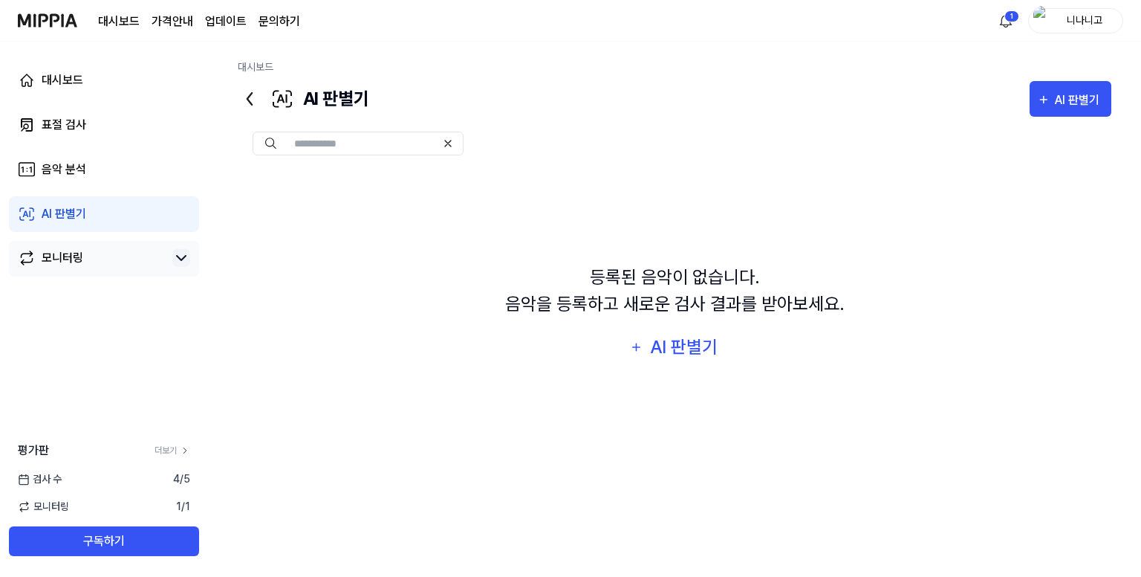
click at [146, 187] on div "대시보드 표절 검사 음악 분석 AI 판별기 모니터링" at bounding box center [104, 170] width 208 height 256
click at [147, 174] on link "음악 분석" at bounding box center [104, 170] width 190 height 36
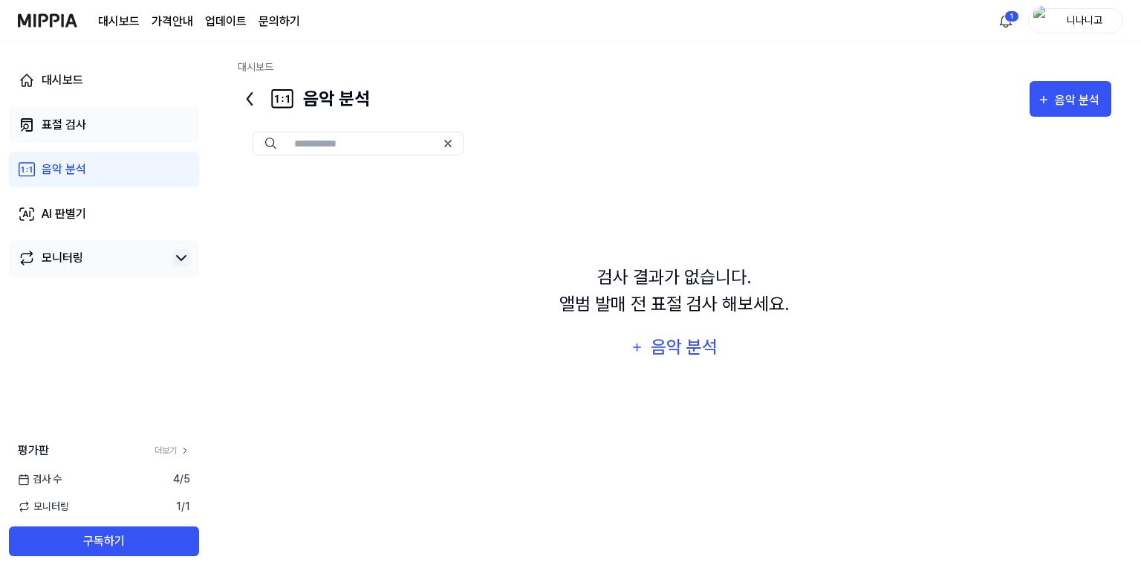
click at [143, 138] on link "표절 검사" at bounding box center [104, 125] width 190 height 36
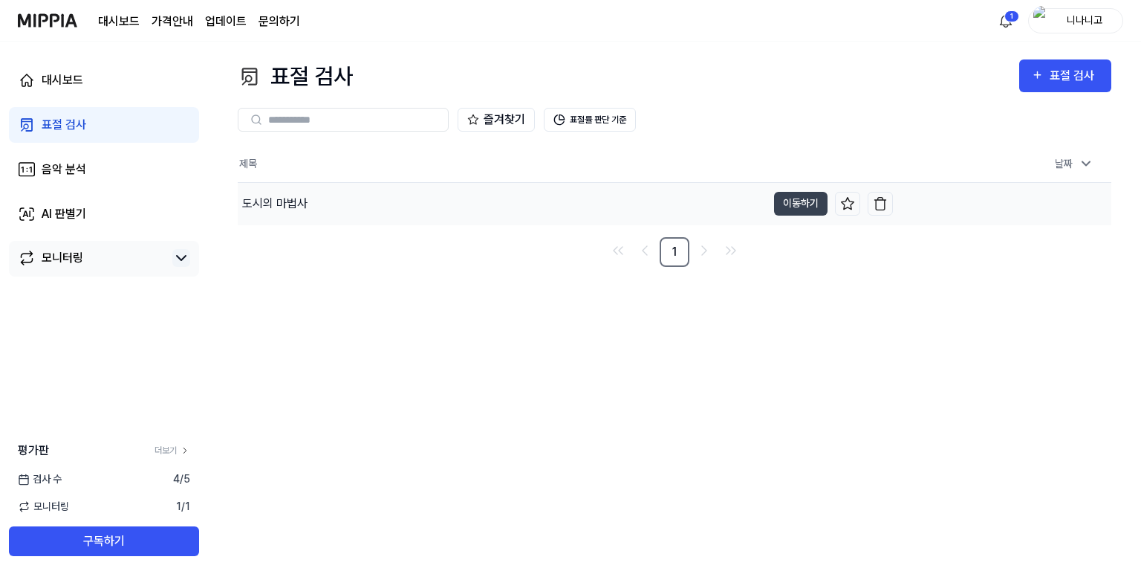
click at [288, 205] on div "도시의 마법사" at bounding box center [274, 204] width 65 height 18
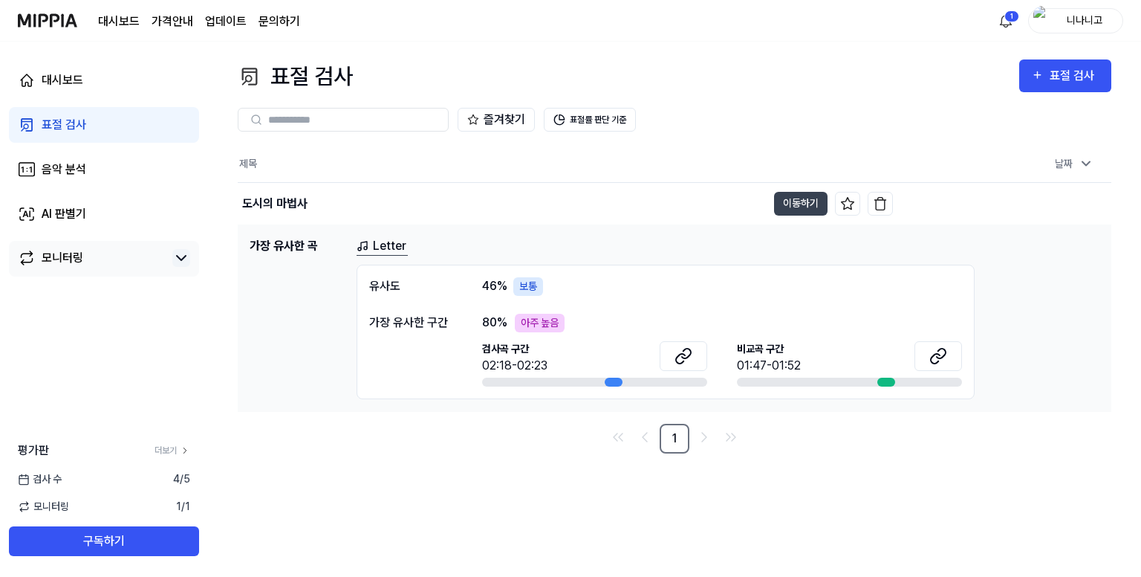
drag, startPoint x: 80, startPoint y: 27, endPoint x: 0, endPoint y: 25, distance: 79.5
click at [0, 25] on nav "대시보드 가격안내 업데이트 문의하기 1 니나니고" at bounding box center [570, 21] width 1141 height 42
click at [80, 26] on div "대시보드 가격안내 업데이트 문의하기" at bounding box center [159, 20] width 282 height 41
drag, startPoint x: 80, startPoint y: 26, endPoint x: 8, endPoint y: 25, distance: 71.3
click at [8, 25] on nav "대시보드 가격안내 업데이트 문의하기 1 니나니고" at bounding box center [570, 21] width 1141 height 42
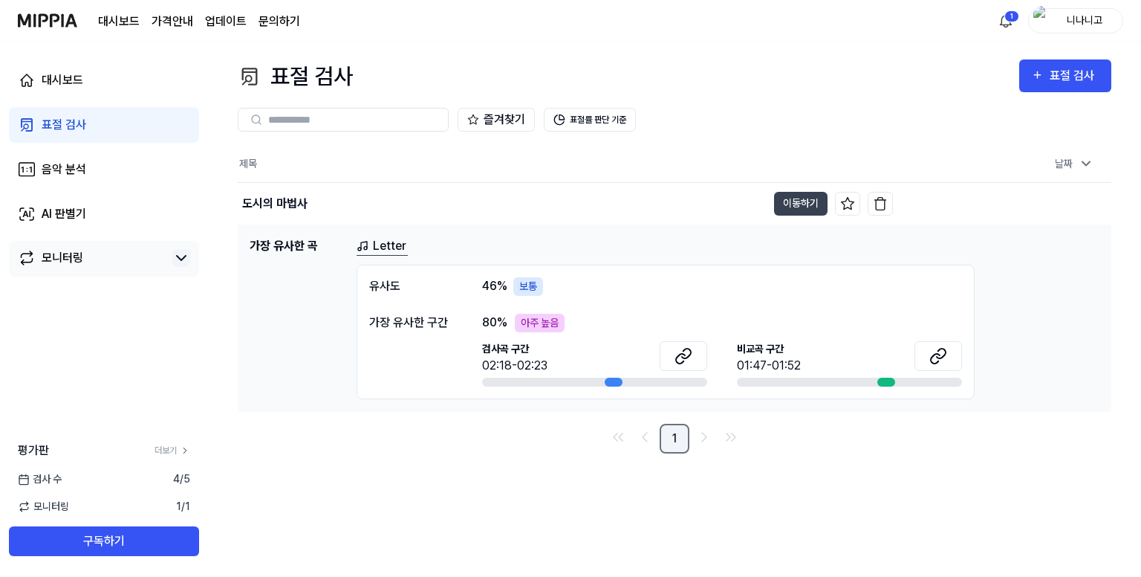
click at [664, 438] on link "1" at bounding box center [675, 439] width 30 height 30
click at [668, 438] on link "1" at bounding box center [675, 439] width 30 height 30
click at [675, 438] on link "1" at bounding box center [675, 439] width 30 height 30
click at [497, 209] on div "도시의 마법사" at bounding box center [502, 204] width 529 height 42
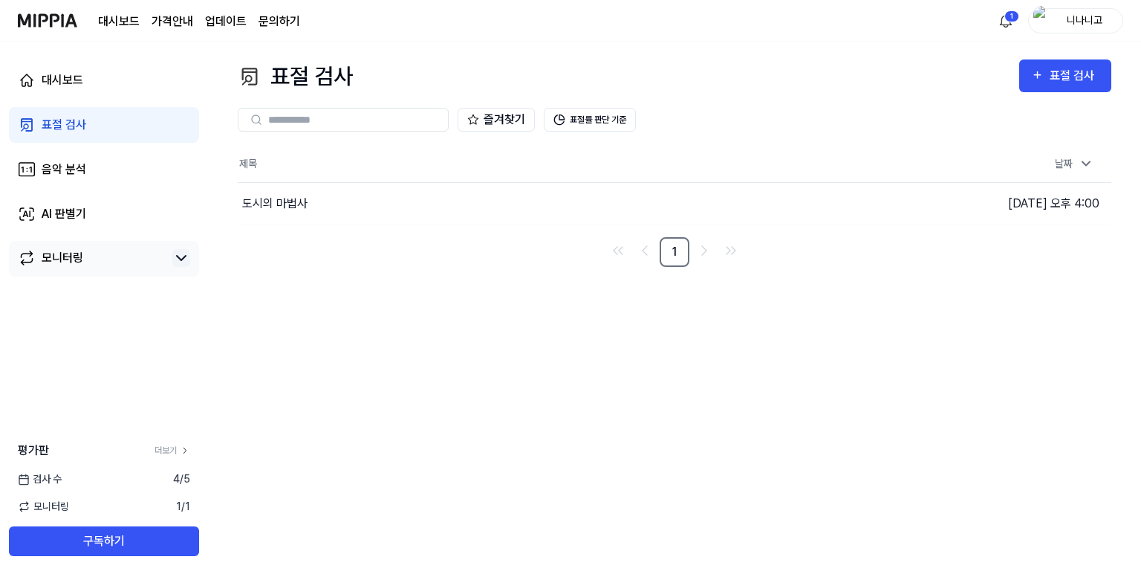
click at [71, 132] on div "표절 검사" at bounding box center [64, 125] width 45 height 18
click at [271, 206] on div "도시의 마법사" at bounding box center [274, 204] width 65 height 18
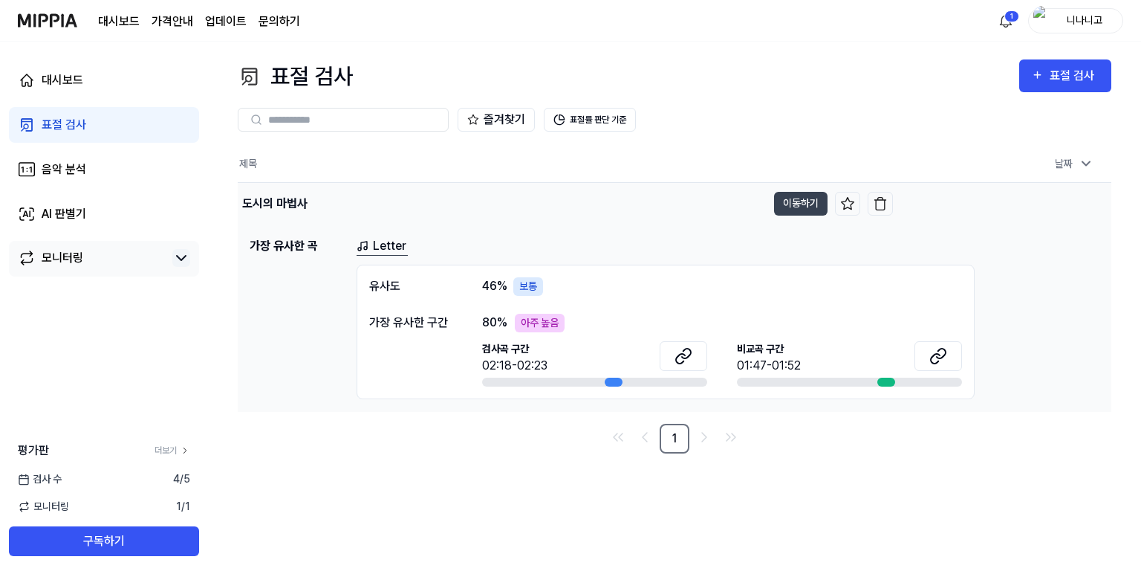
click at [271, 206] on div "도시의 마법사" at bounding box center [274, 204] width 65 height 18
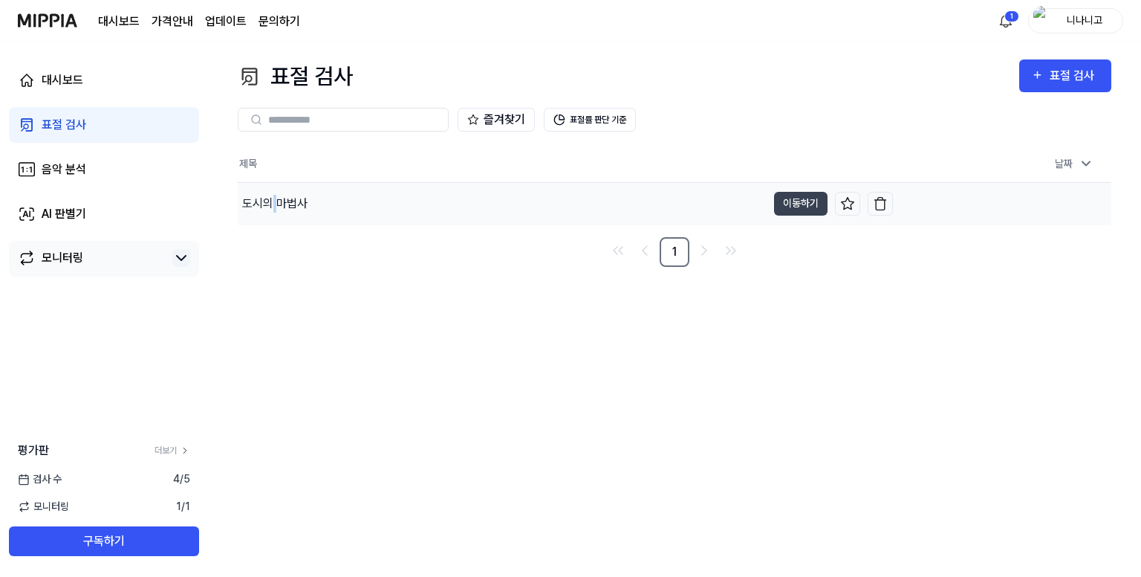
click at [271, 206] on div "도시의 마법사" at bounding box center [274, 204] width 65 height 18
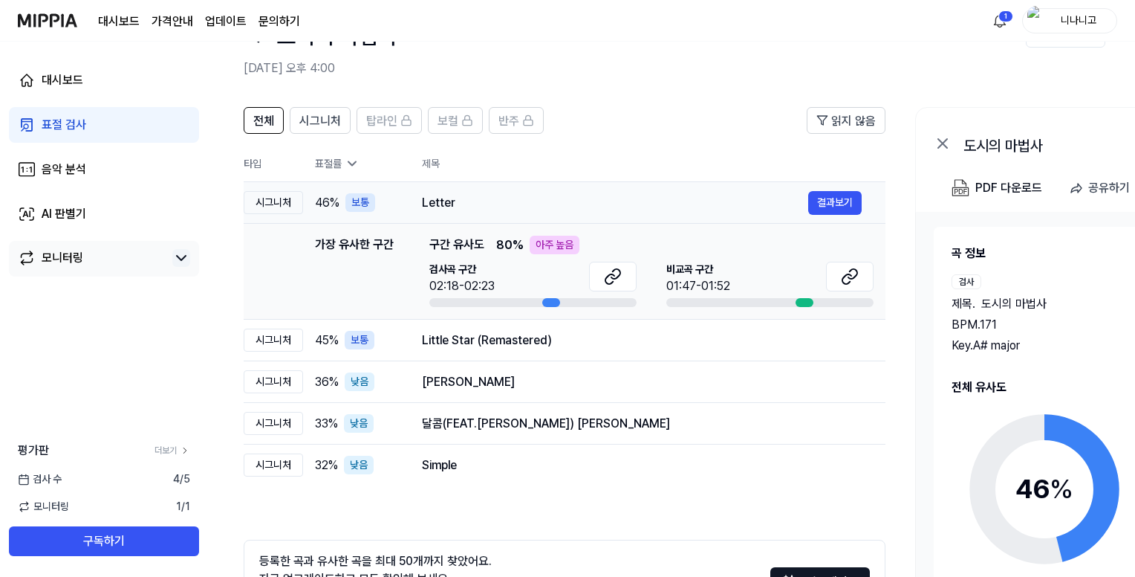
scroll to position [74, 0]
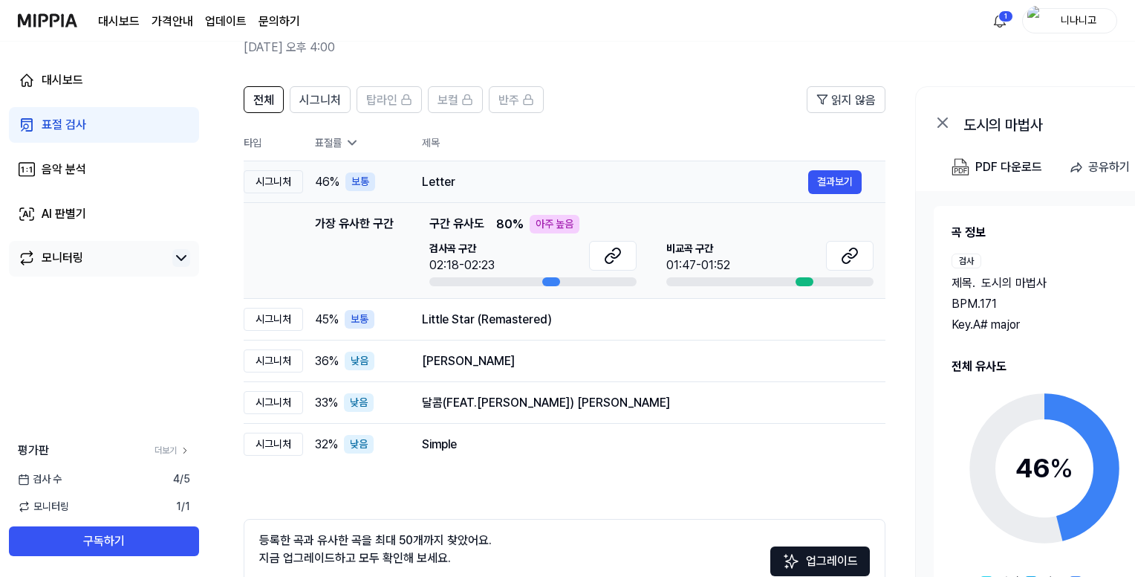
click at [661, 187] on div "Letter" at bounding box center [615, 182] width 386 height 18
click at [750, 319] on div "Little Star (Remastered)" at bounding box center [615, 320] width 386 height 18
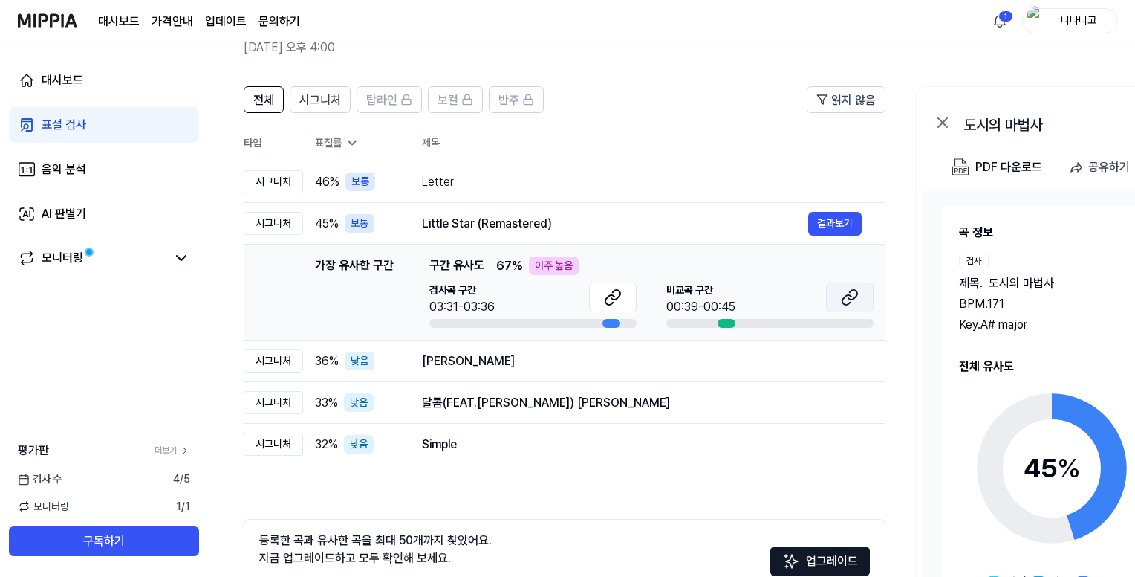
click at [848, 293] on icon at bounding box center [850, 297] width 18 height 18
